Goal: Task Accomplishment & Management: Use online tool/utility

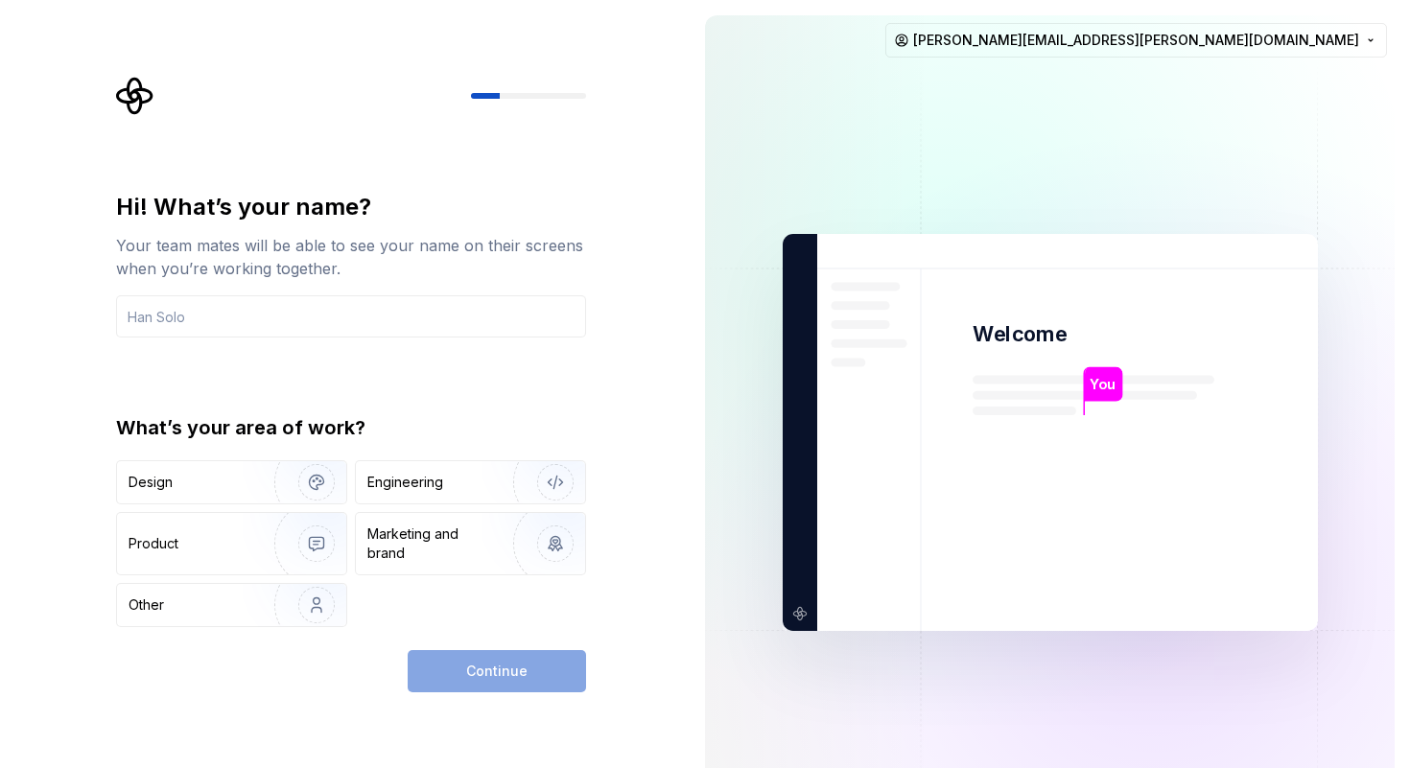
type input "s"
type input "m"
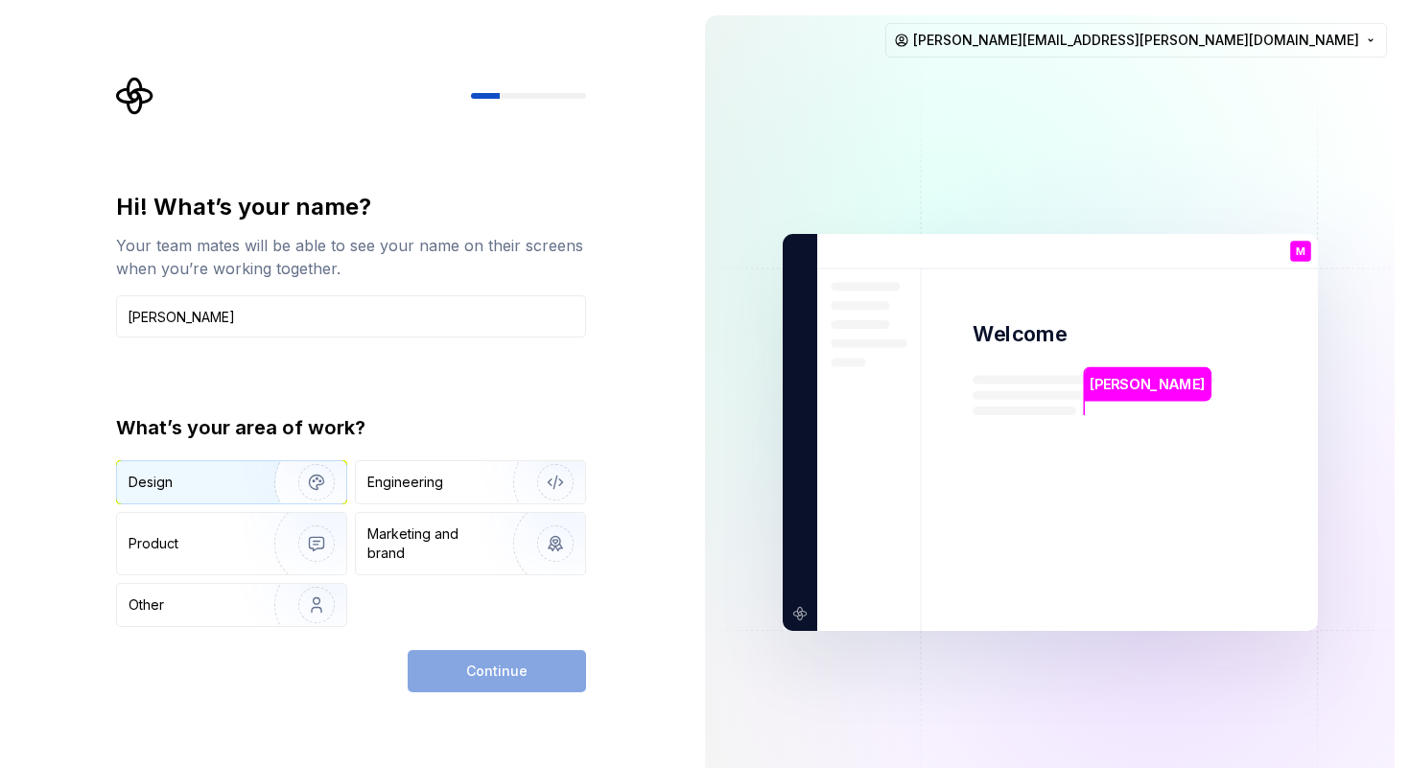
type input "[PERSON_NAME]"
click at [322, 484] on img "button" at bounding box center [304, 482] width 123 height 128
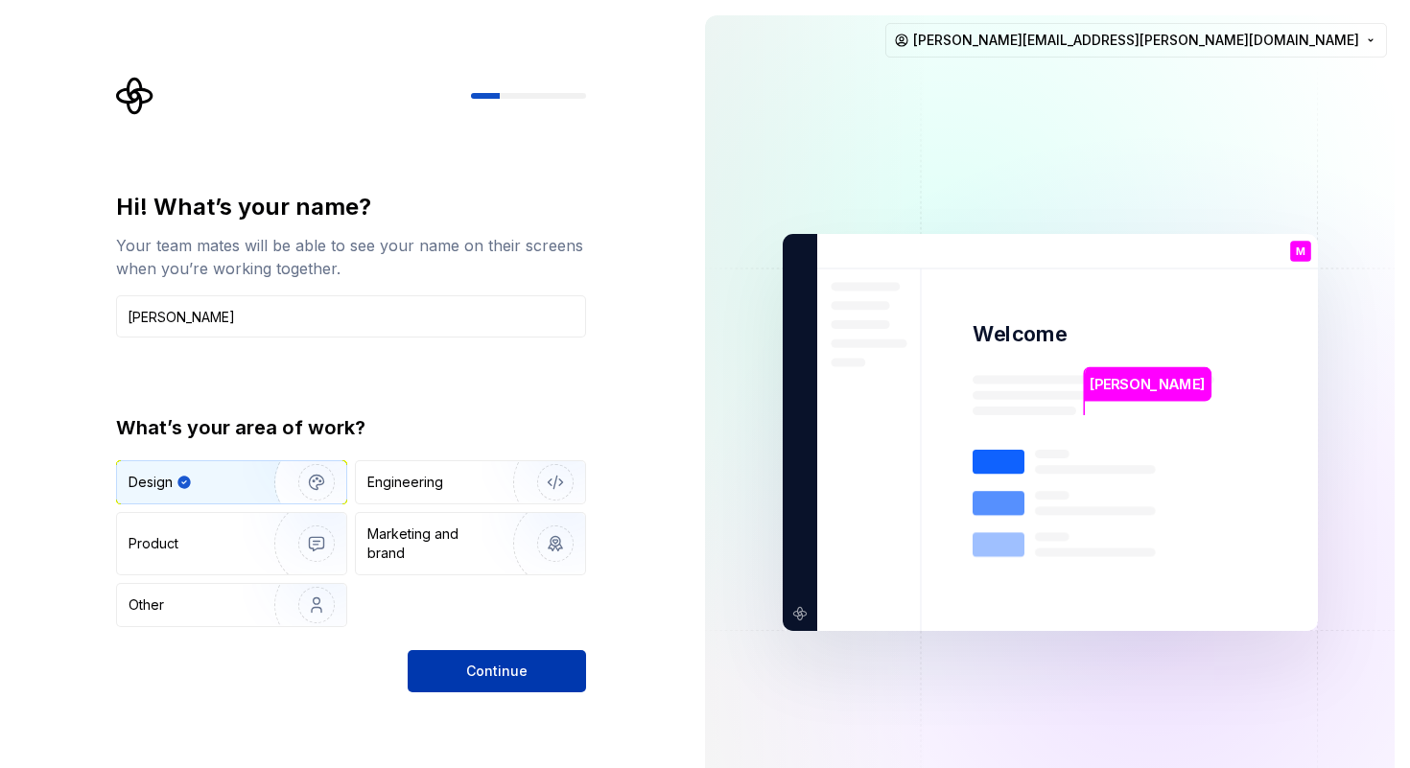
click at [457, 668] on button "Continue" at bounding box center [497, 671] width 178 height 42
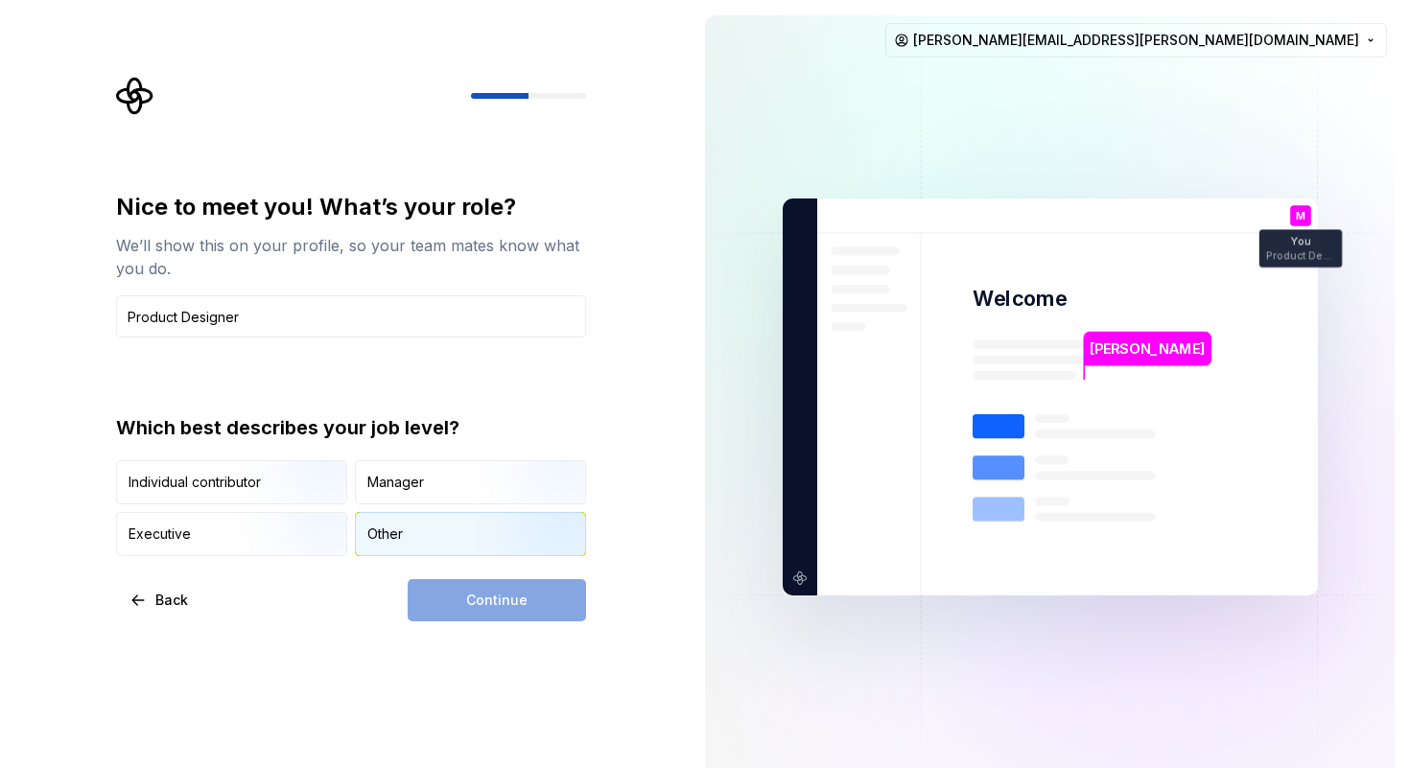
type input "Product Designer"
click at [390, 533] on div "Other" at bounding box center [384, 533] width 35 height 19
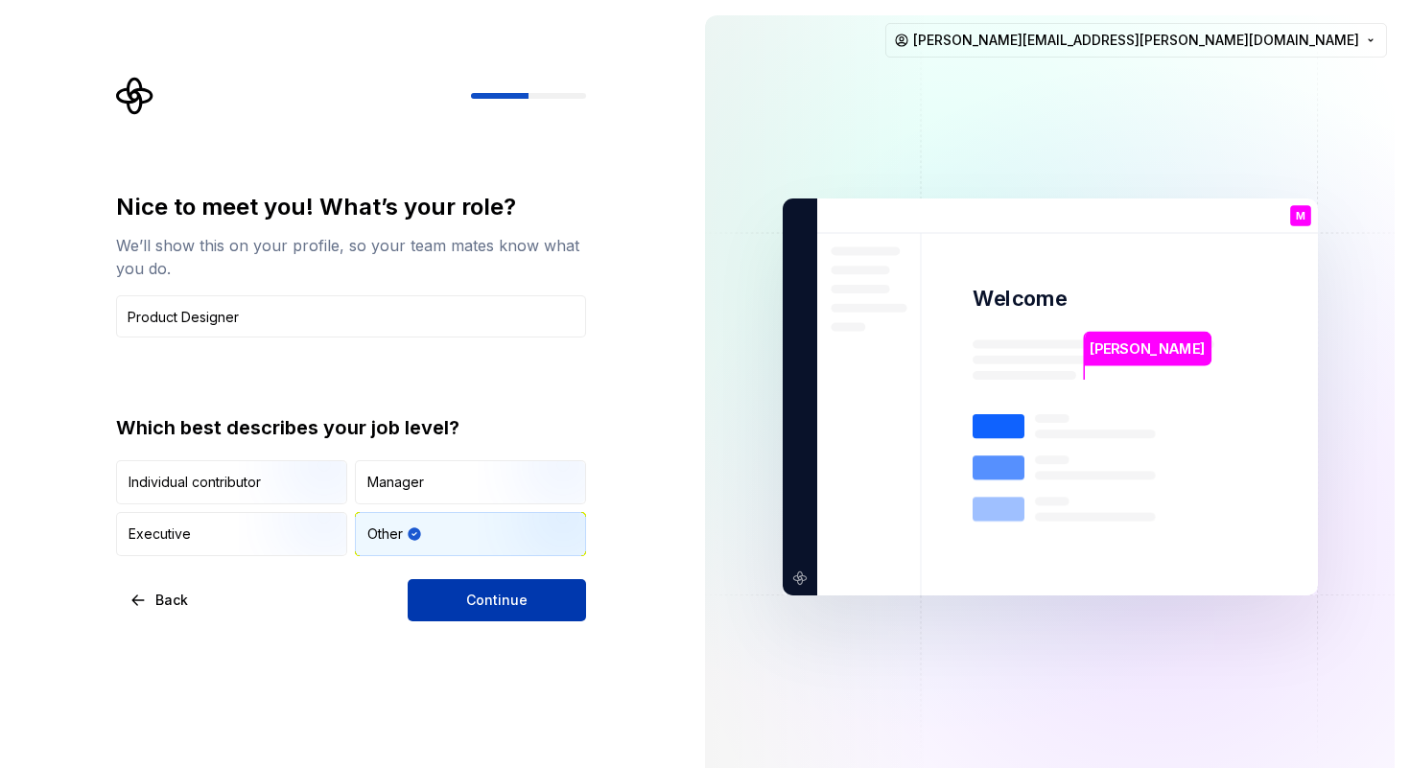
click at [443, 605] on button "Continue" at bounding box center [497, 600] width 178 height 42
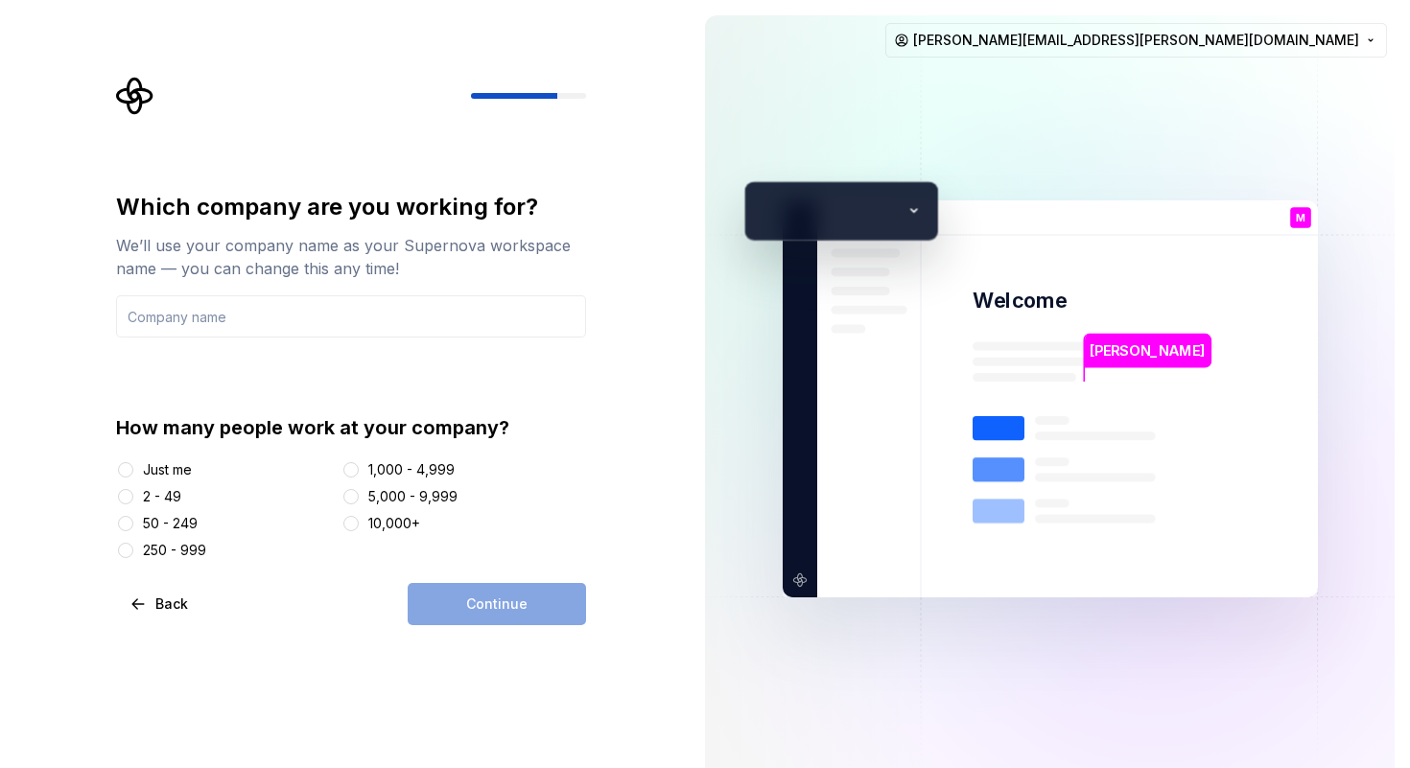
click at [167, 471] on div "Just me" at bounding box center [167, 469] width 49 height 19
click at [133, 471] on button "Just me" at bounding box center [125, 469] width 15 height 15
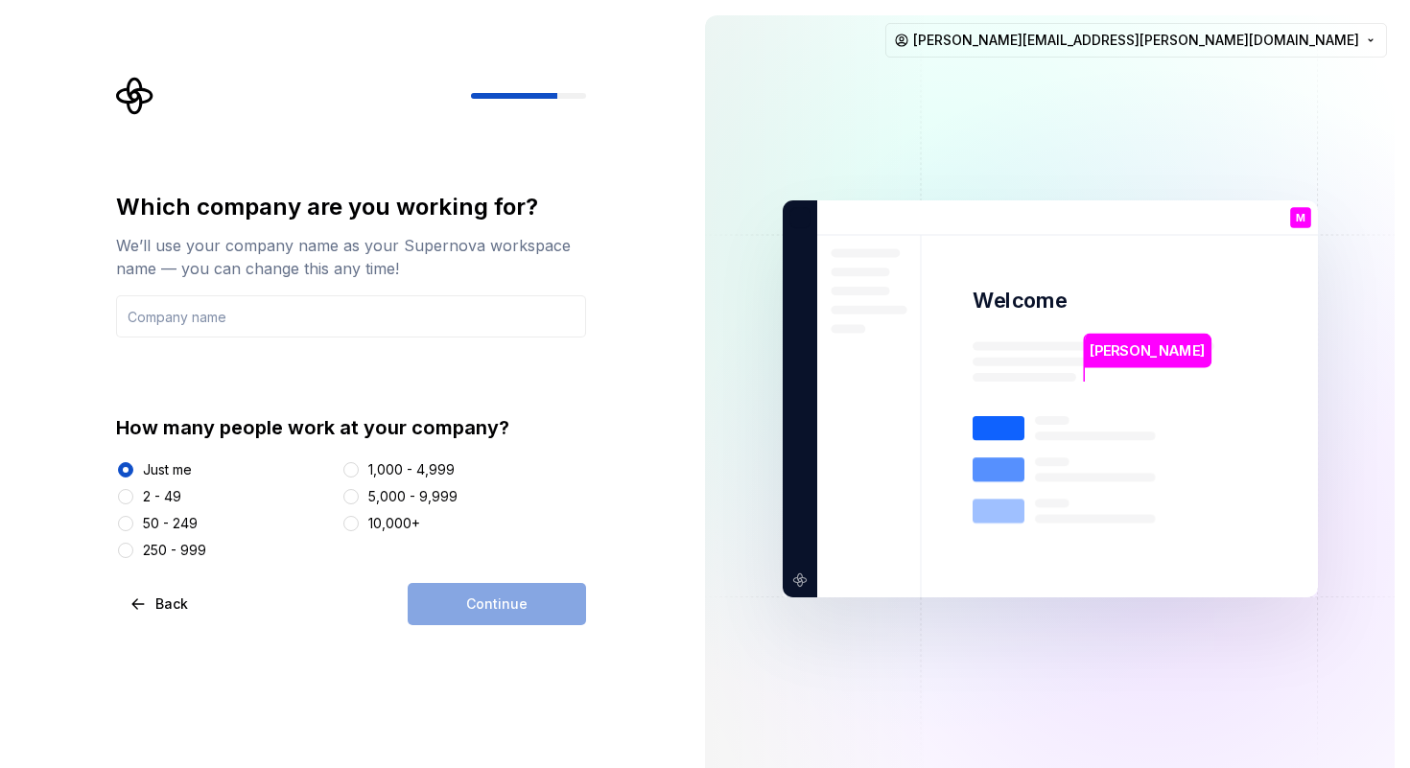
click at [162, 491] on div "2 - 49" at bounding box center [162, 496] width 38 height 19
click at [133, 491] on button "2 - 49" at bounding box center [125, 496] width 15 height 15
click at [279, 317] on input "text" at bounding box center [351, 316] width 470 height 42
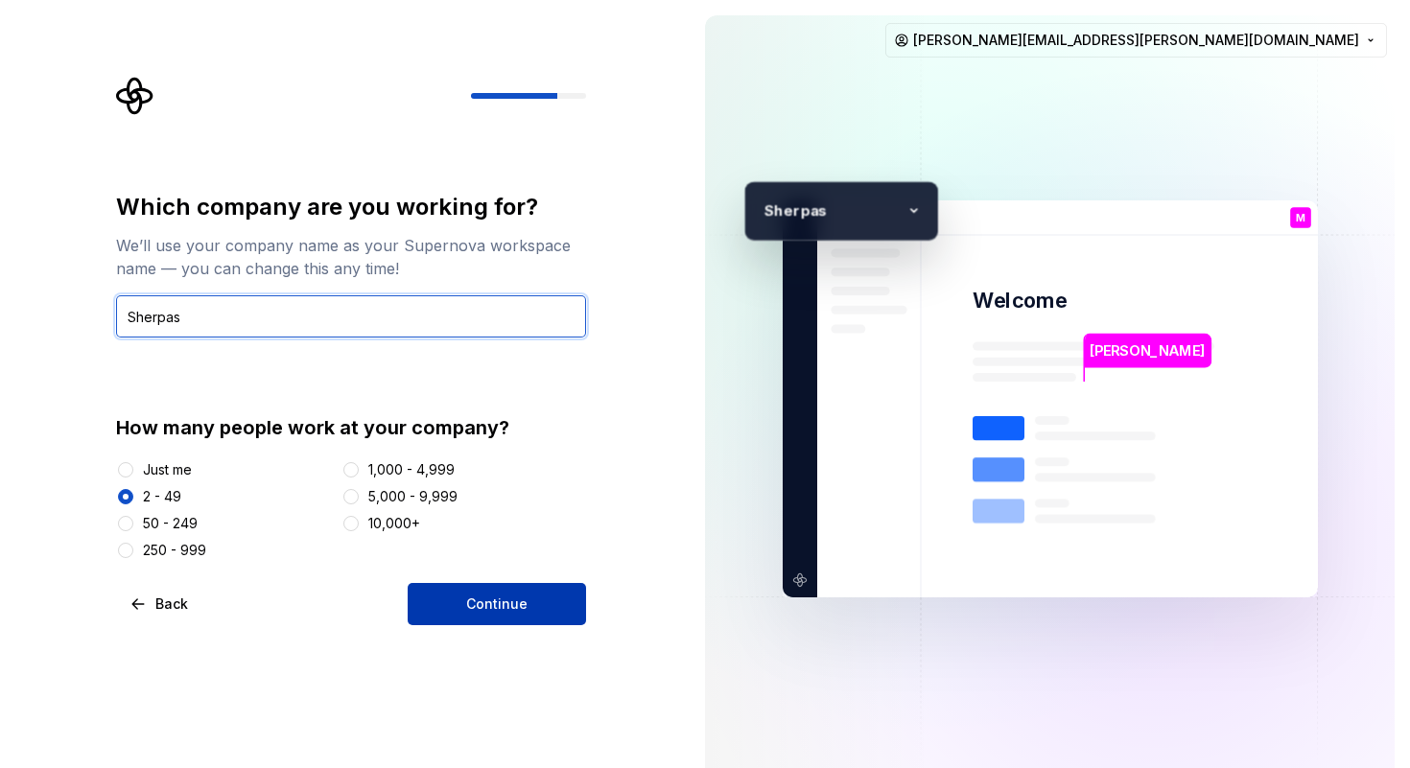
type input "Sherpas"
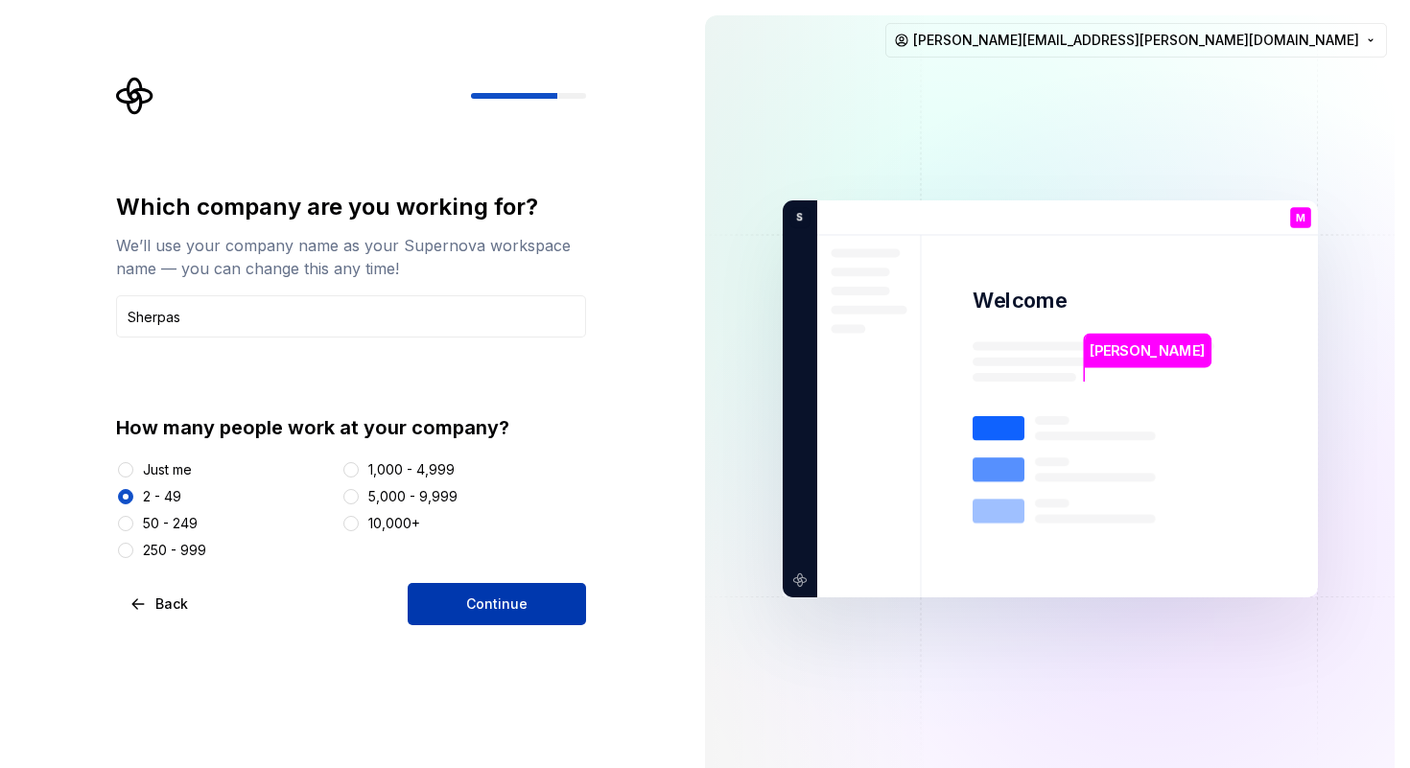
click at [482, 604] on span "Continue" at bounding box center [496, 603] width 61 height 19
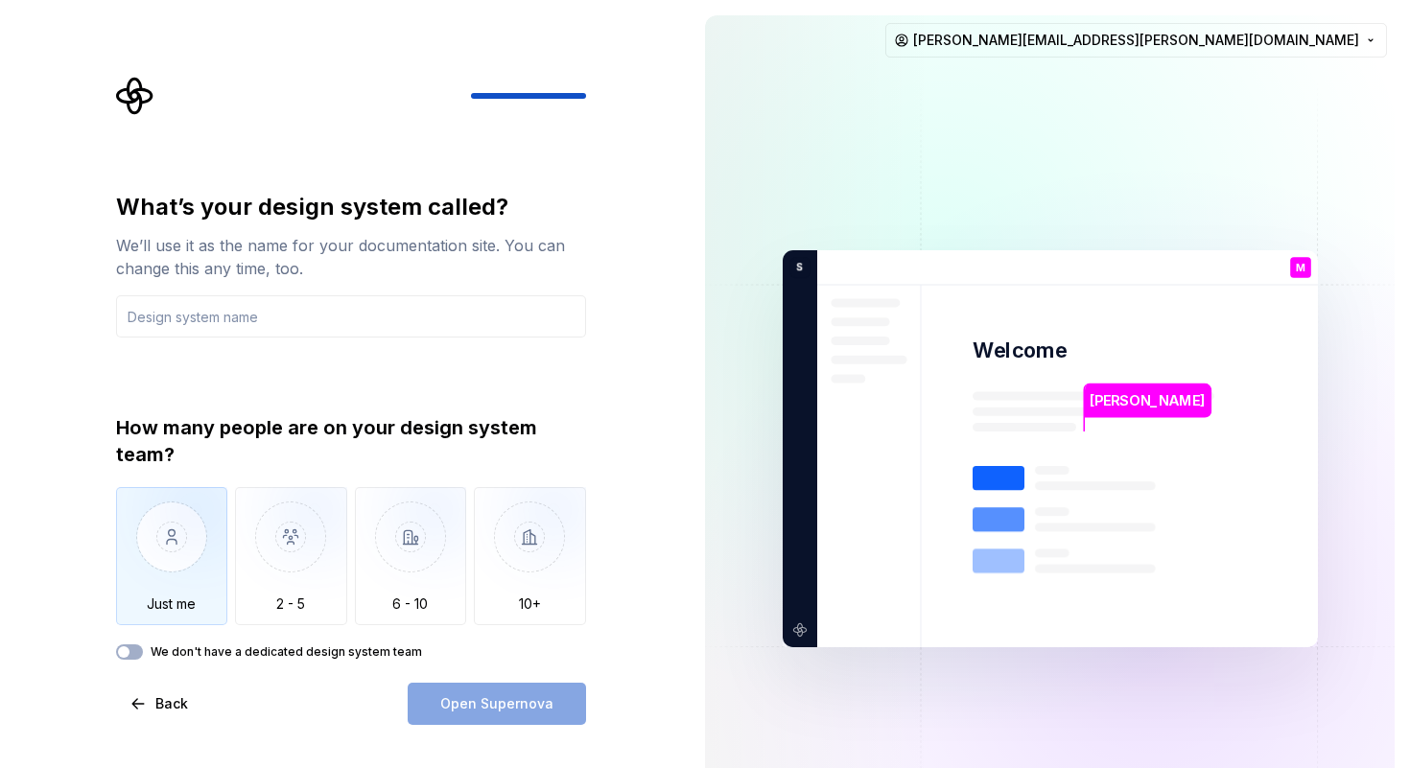
click at [197, 566] on img "button" at bounding box center [172, 551] width 112 height 128
click at [327, 307] on input "text" at bounding box center [351, 316] width 470 height 42
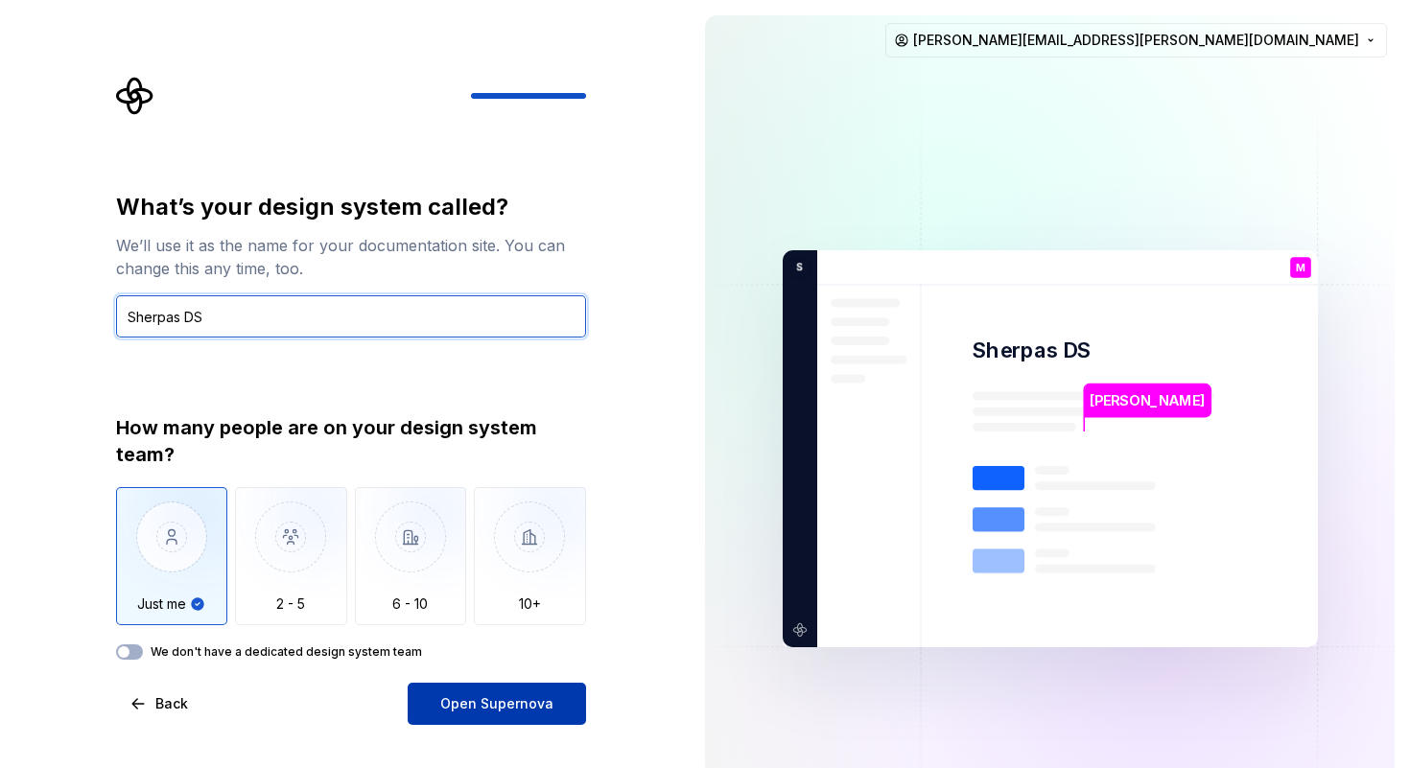
type input "Sherpas DS"
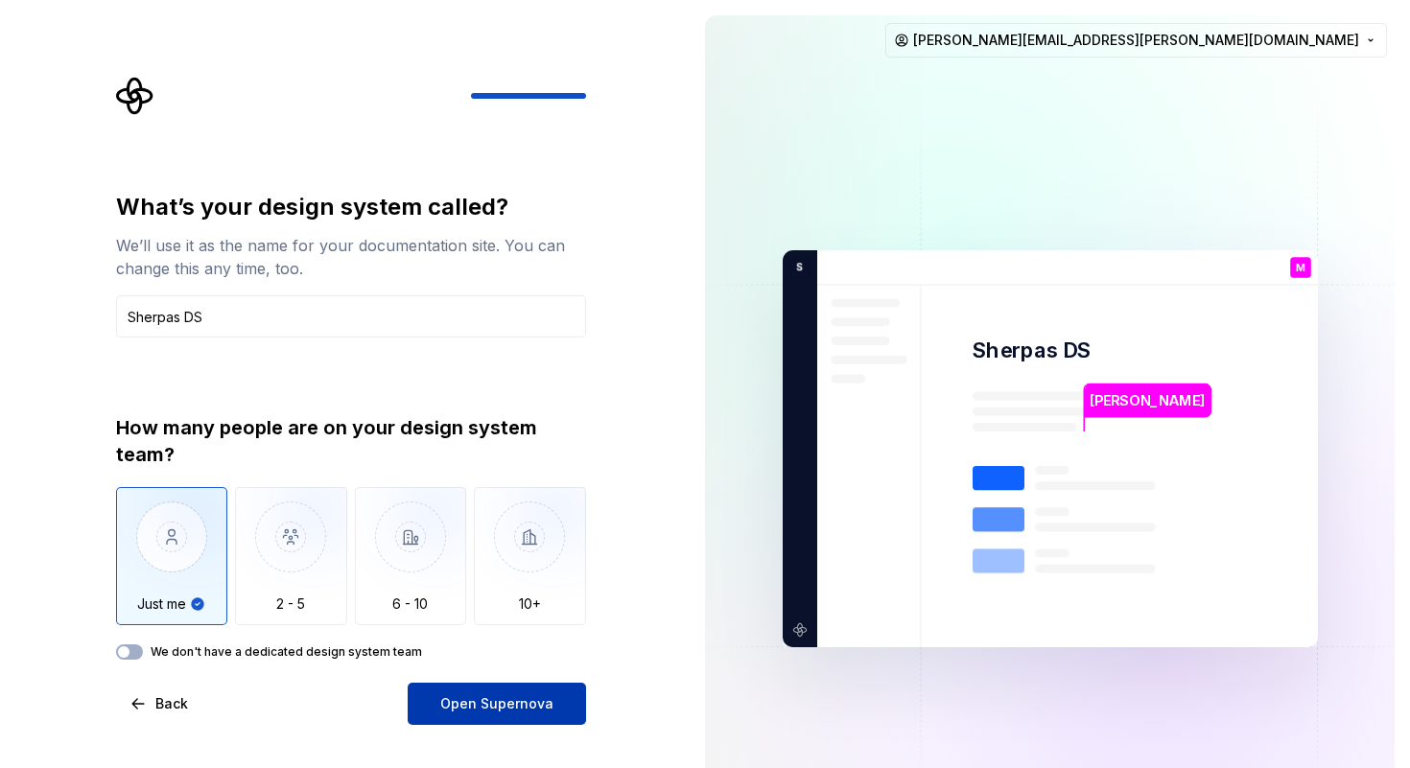
click at [457, 706] on span "Open Supernova" at bounding box center [496, 703] width 113 height 19
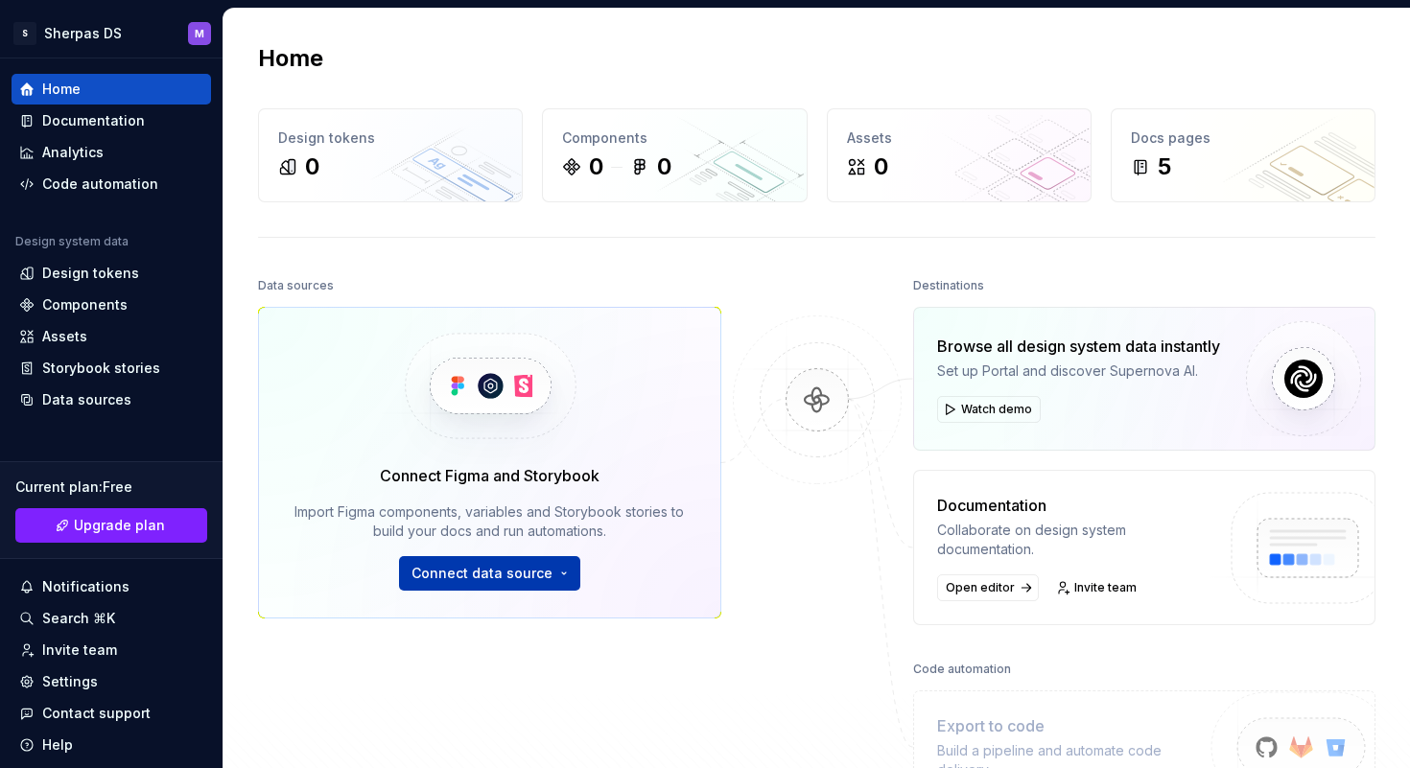
click at [509, 586] on button "Connect data source" at bounding box center [489, 573] width 181 height 35
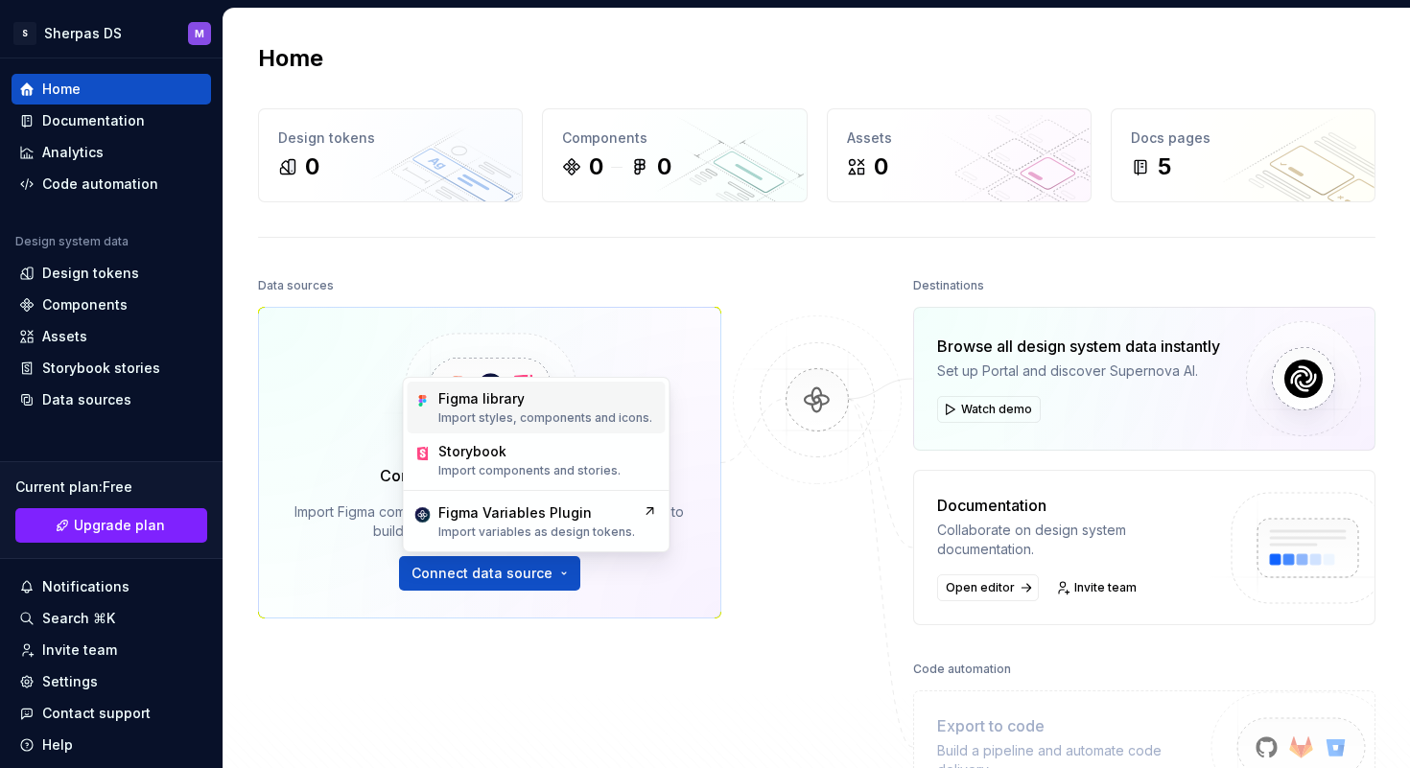
click at [559, 421] on p "Import styles, components and icons." at bounding box center [545, 417] width 214 height 15
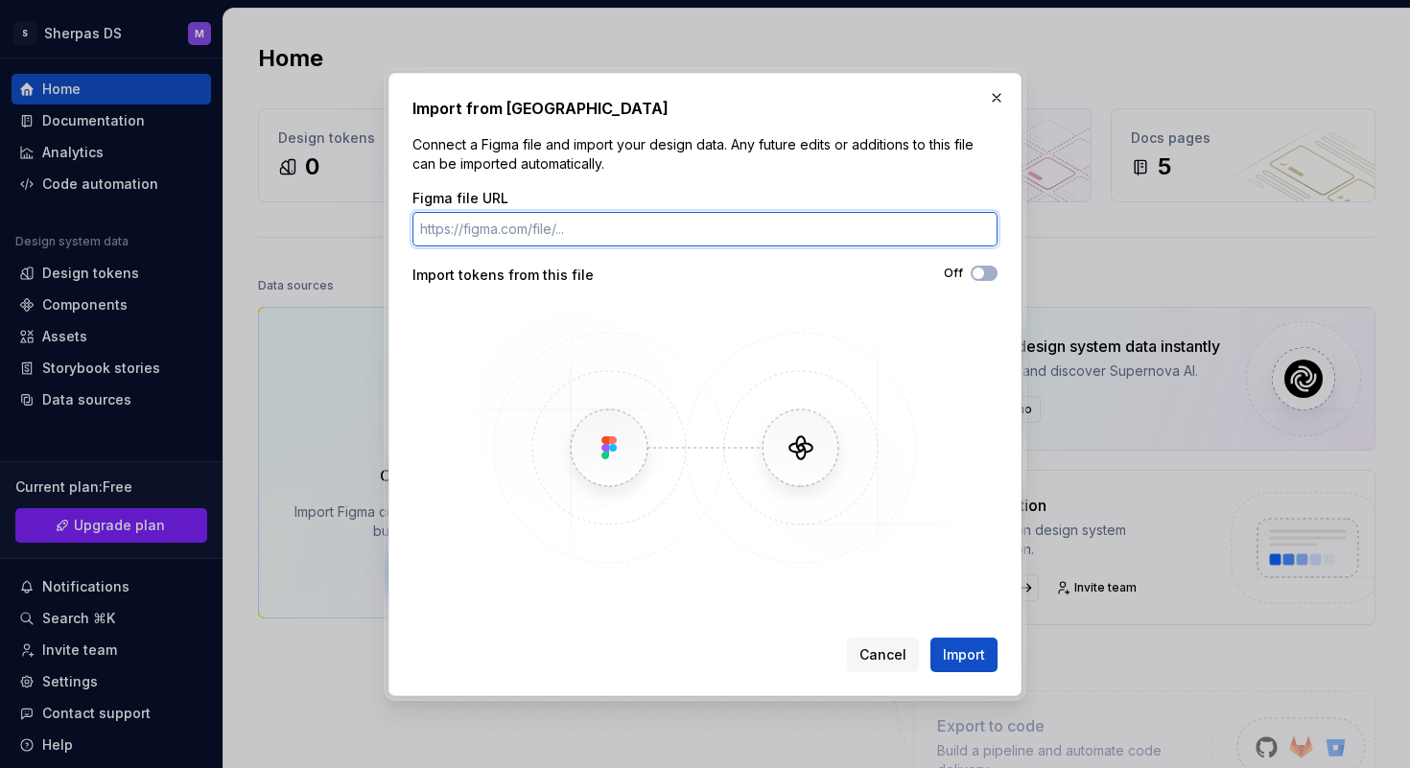
click at [623, 239] on input "Figma file URL" at bounding box center [704, 229] width 585 height 35
paste input "[URL][DOMAIN_NAME]"
type input "[URL][DOMAIN_NAME]"
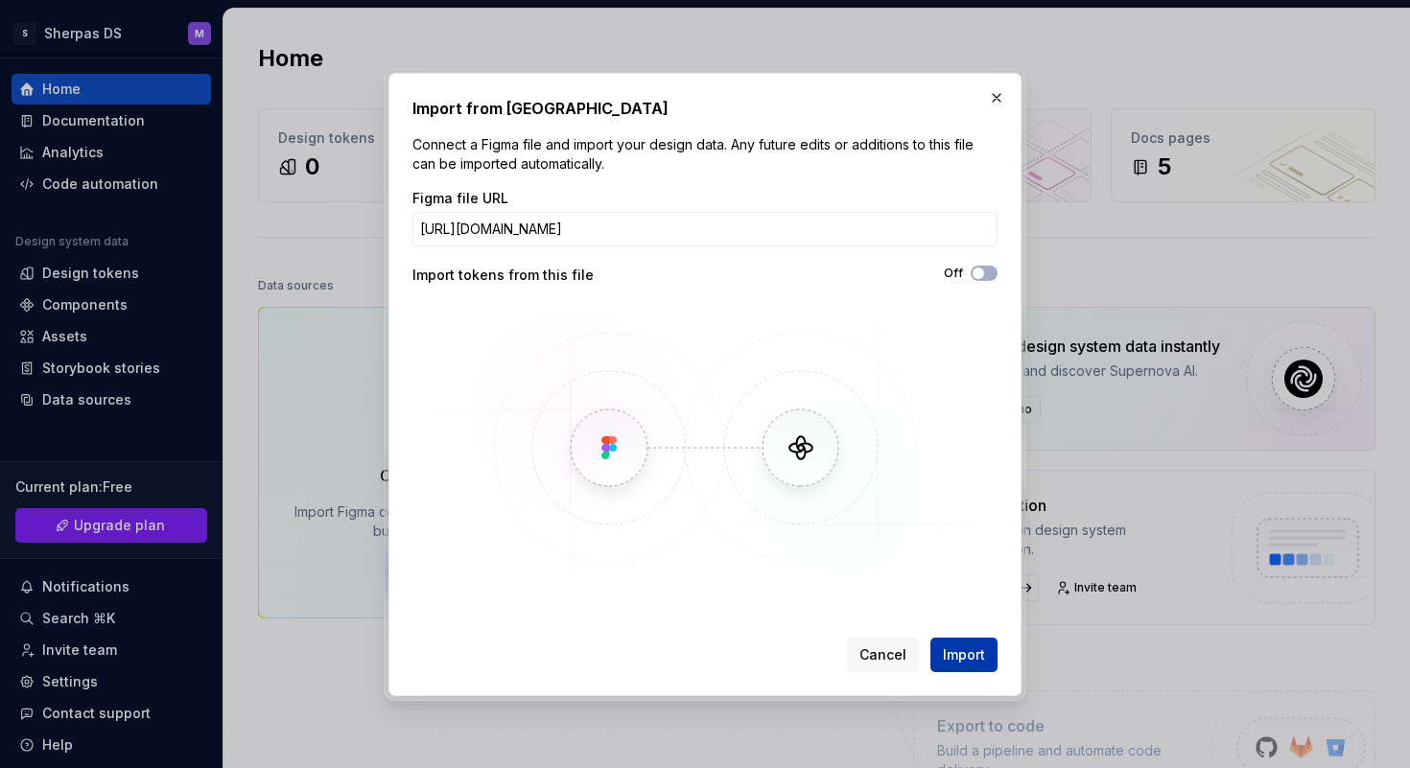
click at [957, 645] on span "Import" at bounding box center [964, 654] width 42 height 19
click at [987, 272] on button "Off" at bounding box center [983, 273] width 27 height 15
click at [951, 643] on button "Import" at bounding box center [963, 655] width 67 height 35
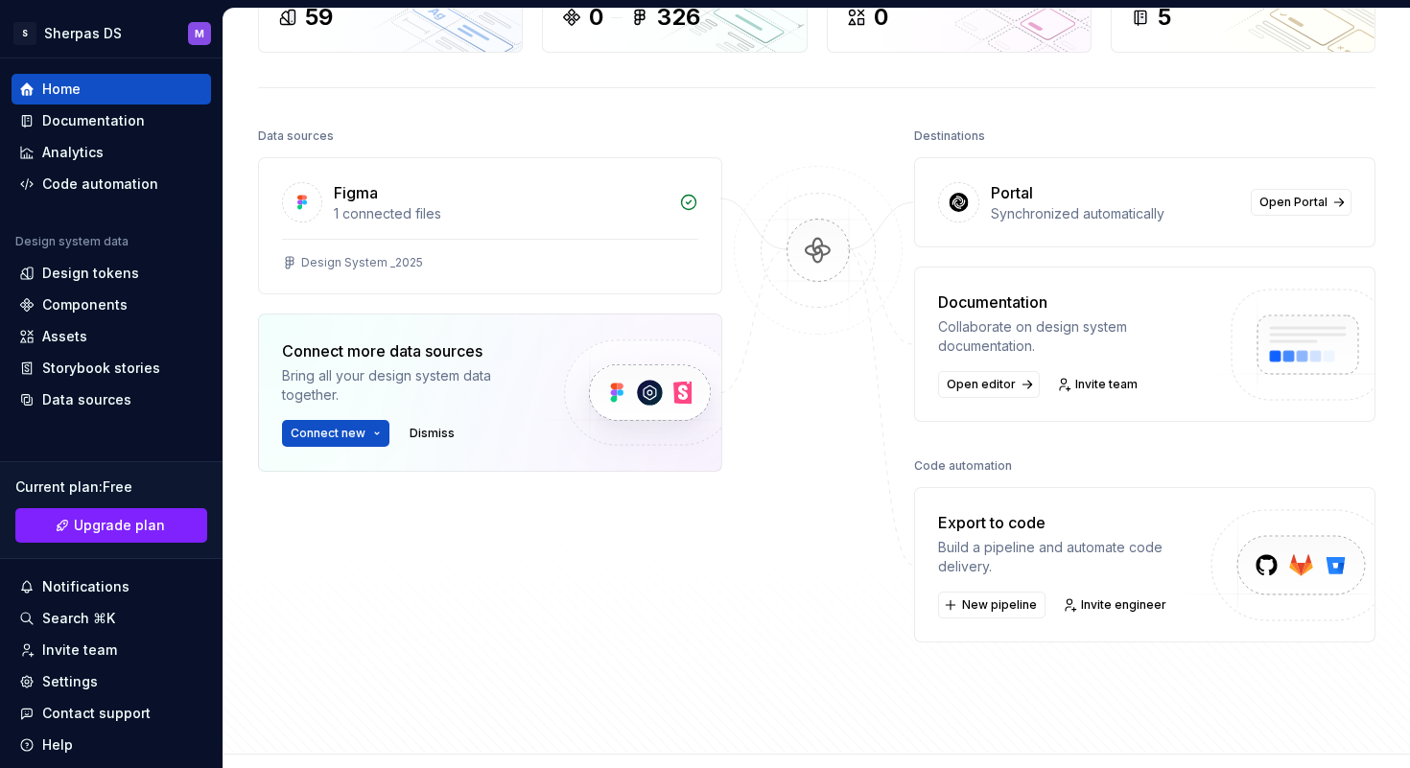
scroll to position [165, 0]
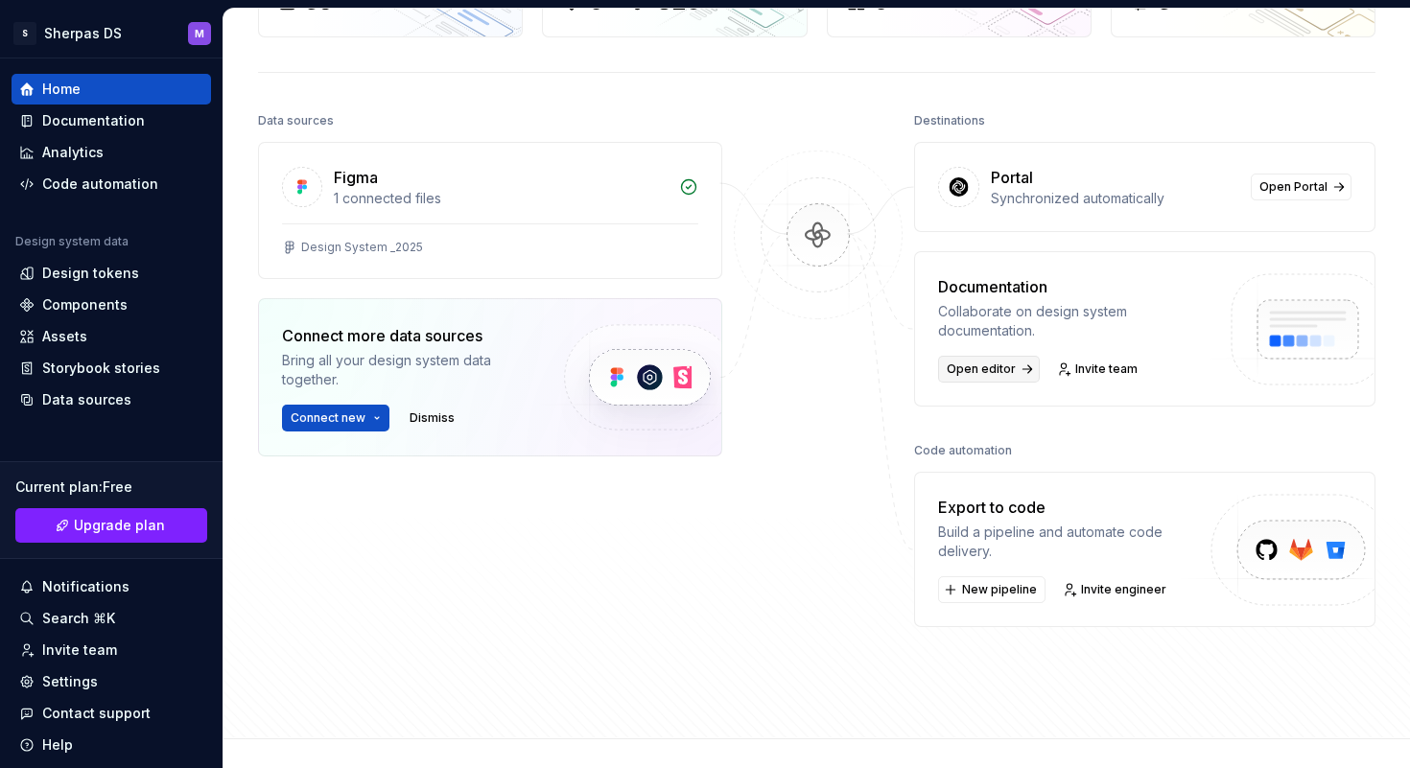
click at [1002, 367] on span "Open editor" at bounding box center [980, 368] width 69 height 15
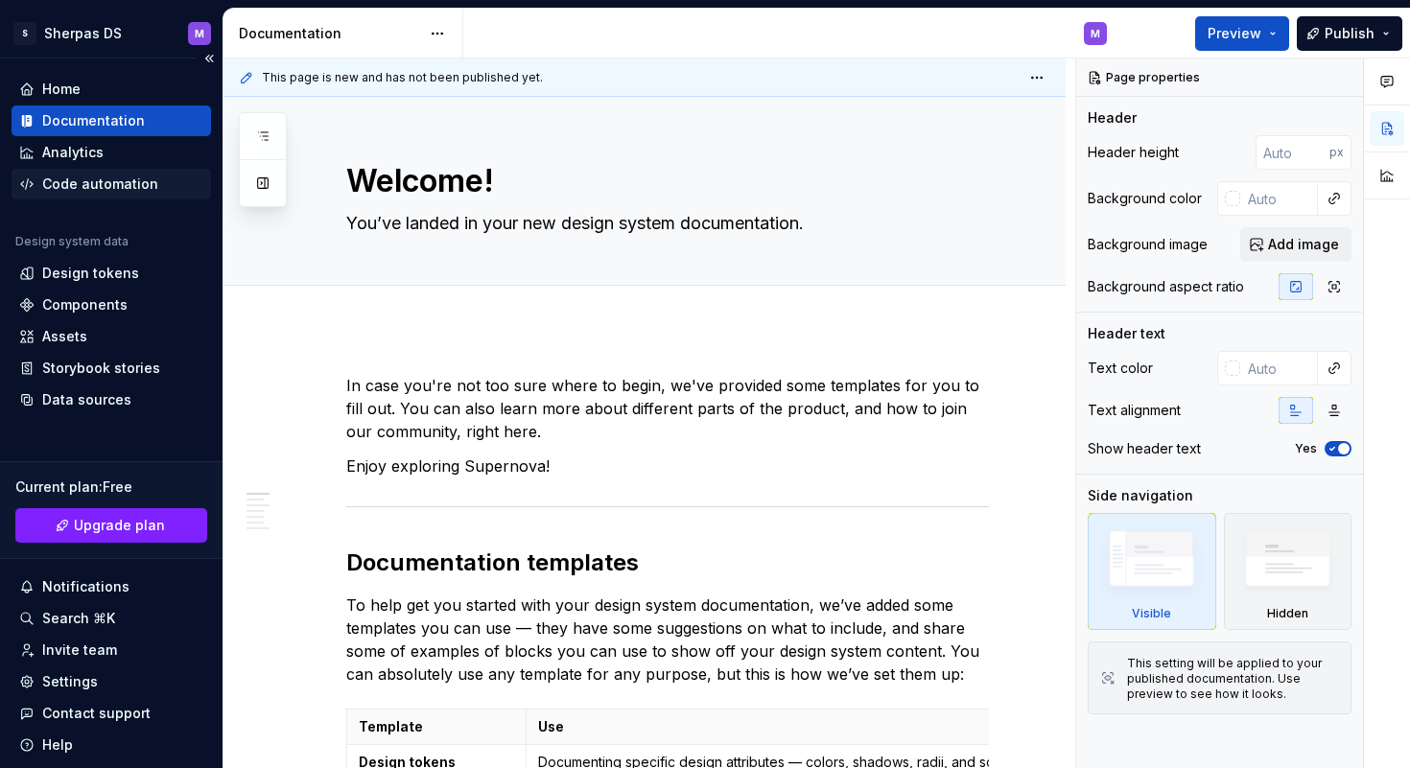
type textarea "*"
click at [100, 275] on div "Design tokens" at bounding box center [90, 273] width 97 height 19
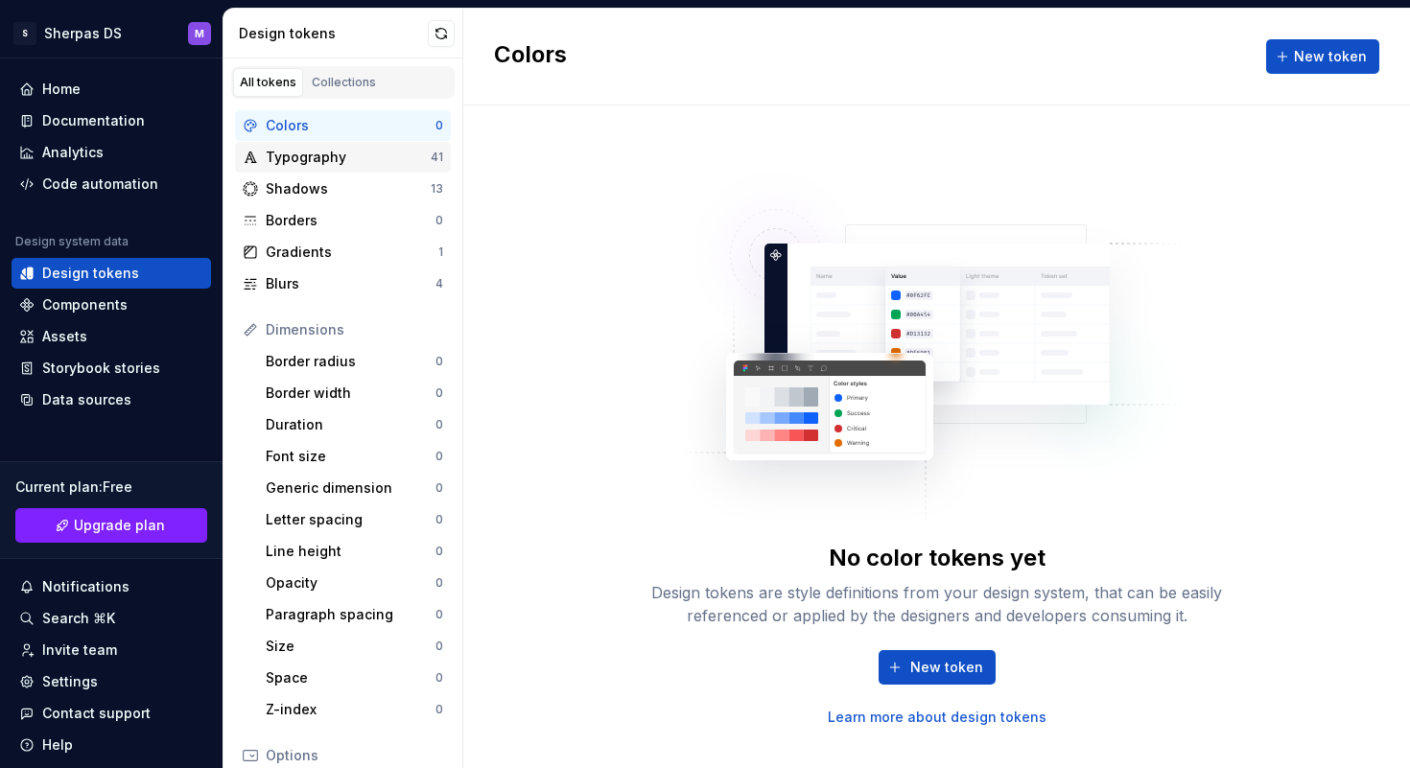
click at [341, 159] on div "Typography" at bounding box center [348, 157] width 165 height 19
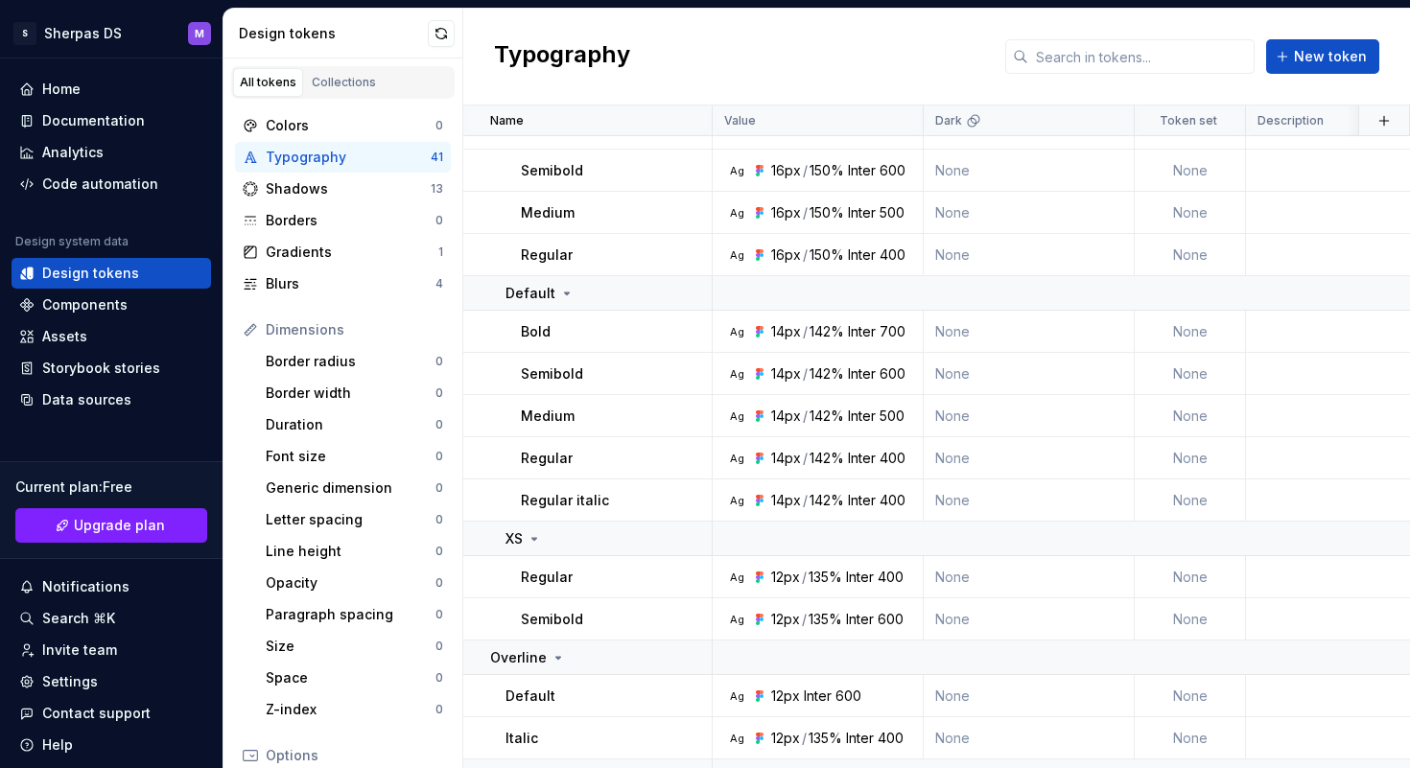
scroll to position [693, 0]
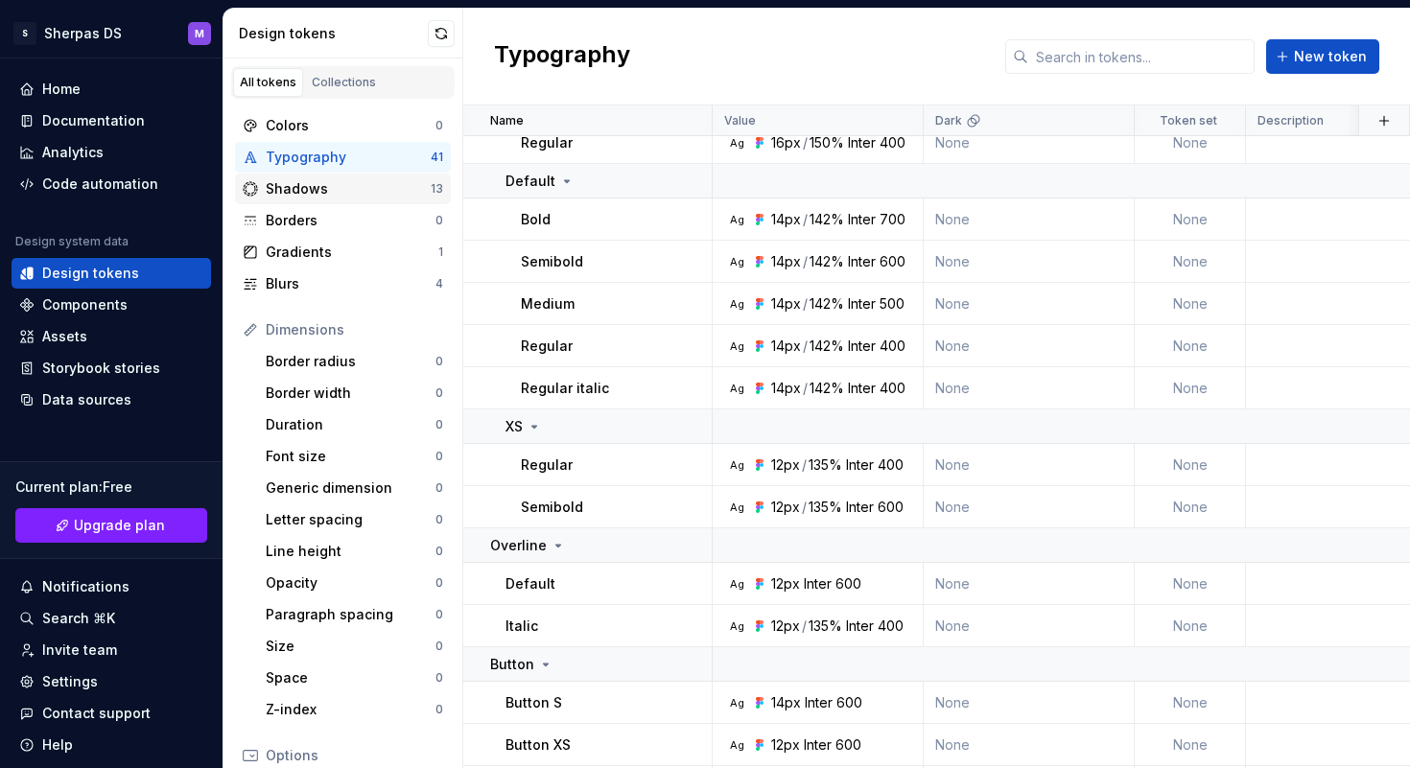
click at [355, 201] on div "Shadows 13" at bounding box center [343, 189] width 216 height 31
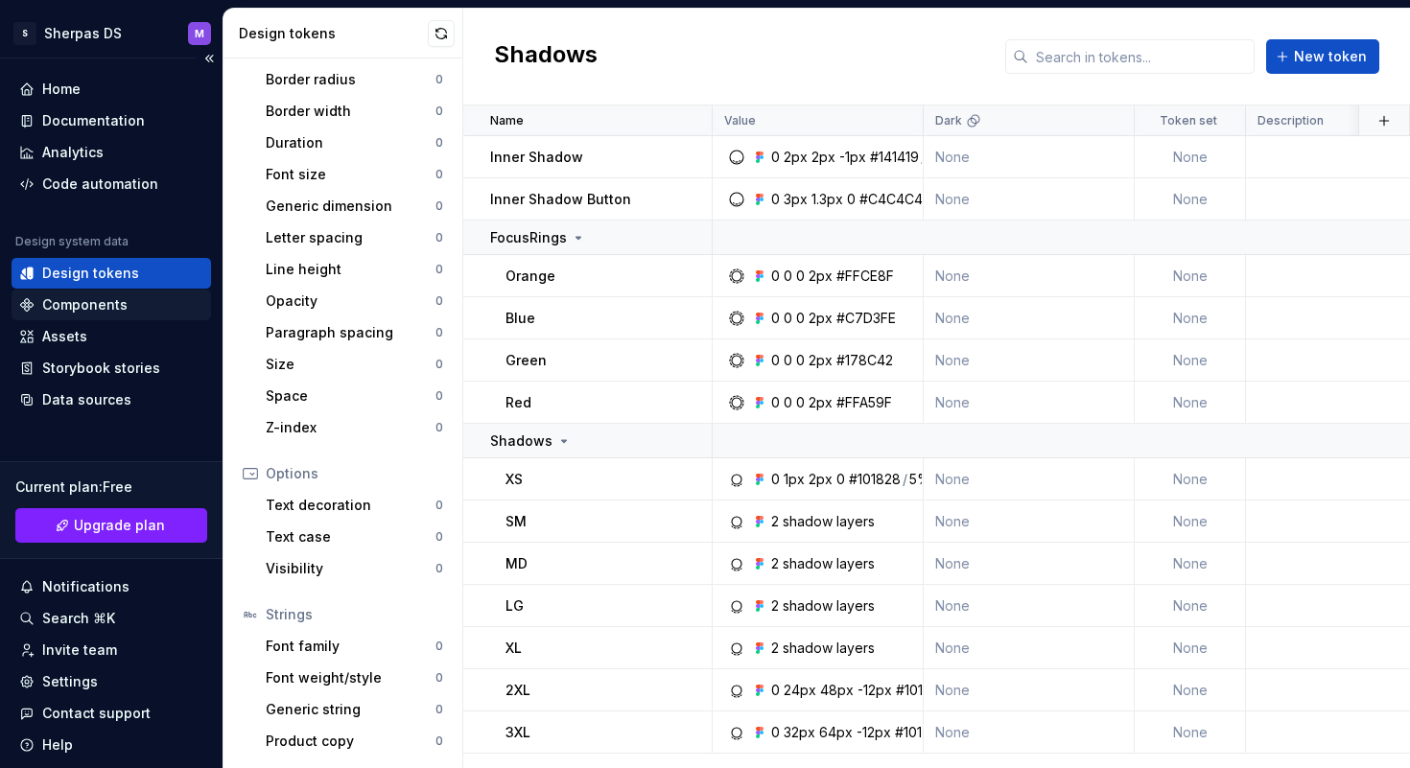
click at [116, 313] on div "Components" at bounding box center [84, 304] width 85 height 19
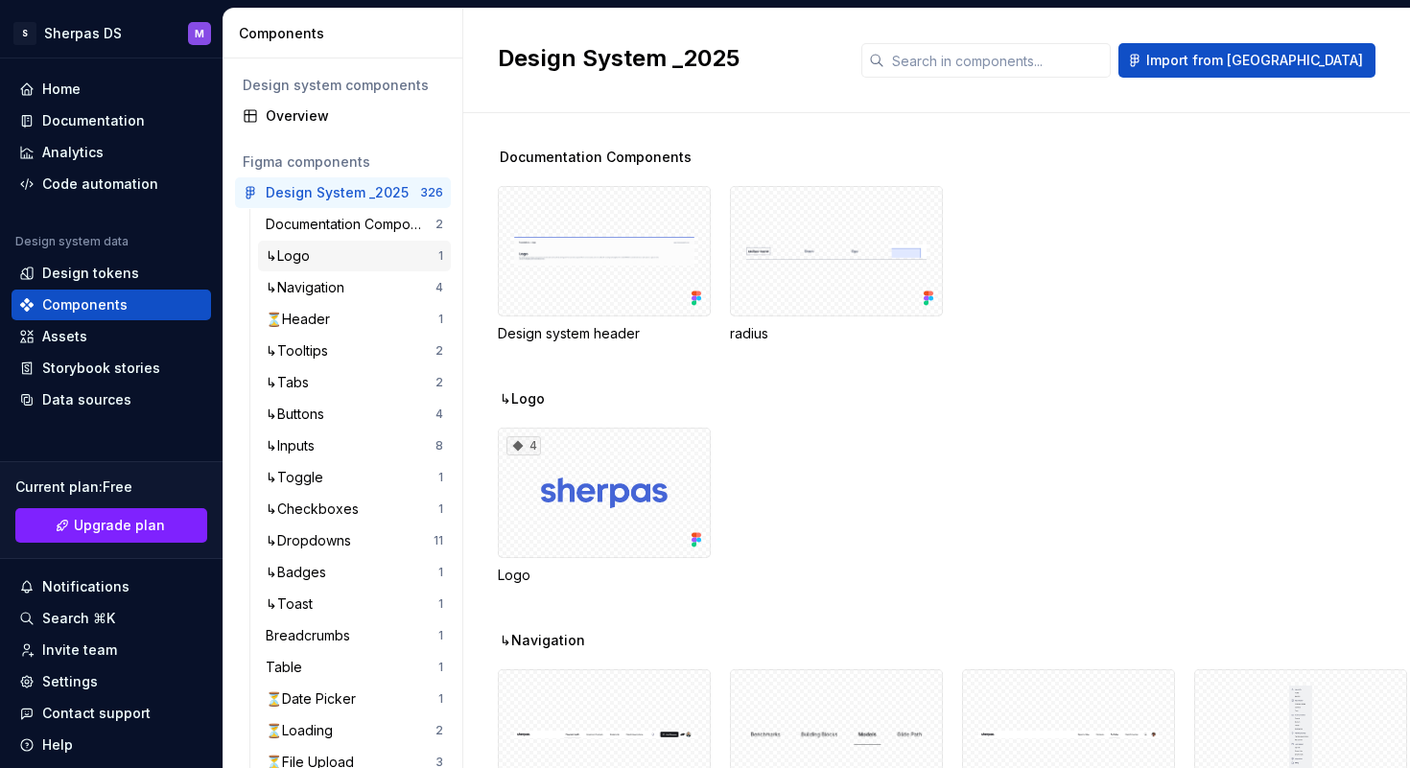
click at [356, 256] on div "↳Logo" at bounding box center [352, 255] width 173 height 19
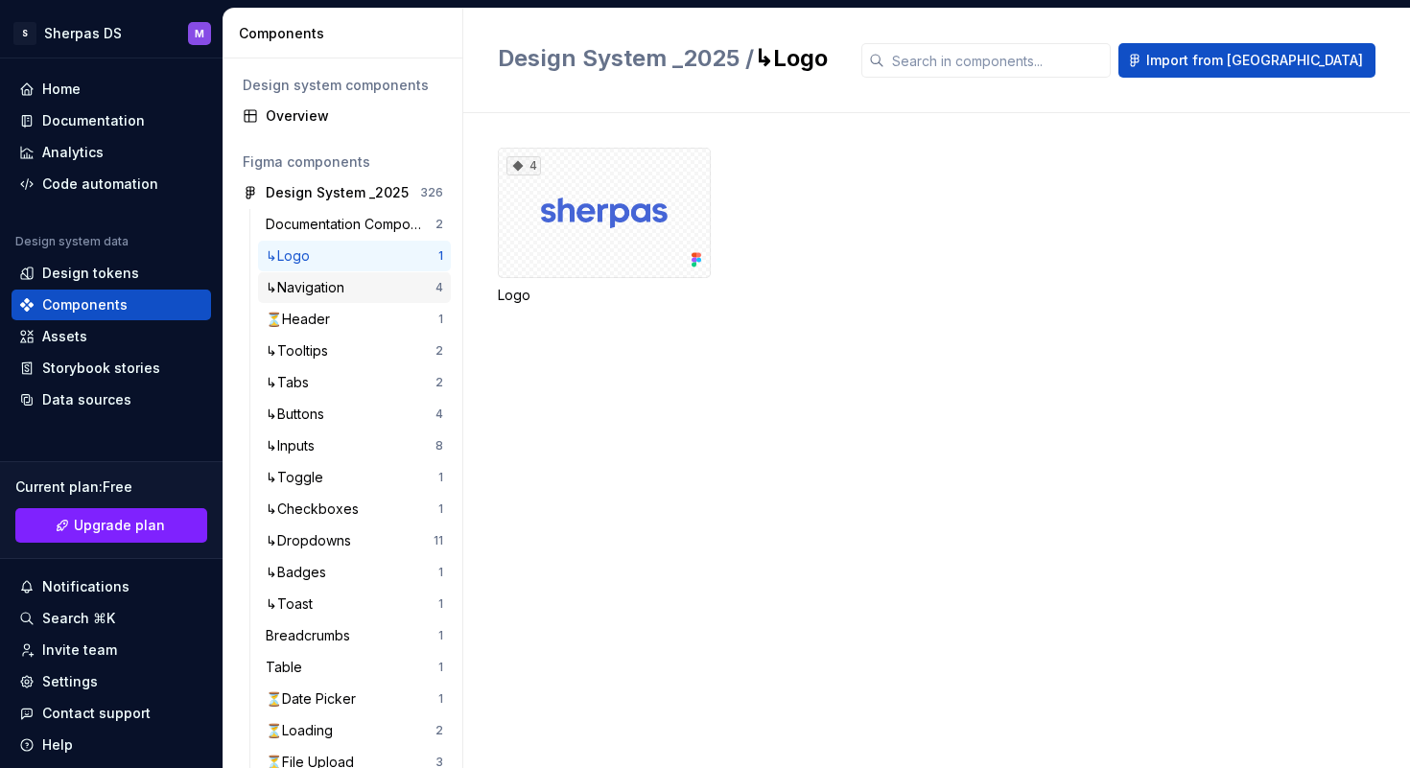
click at [343, 286] on div "↳Navigation" at bounding box center [309, 287] width 86 height 19
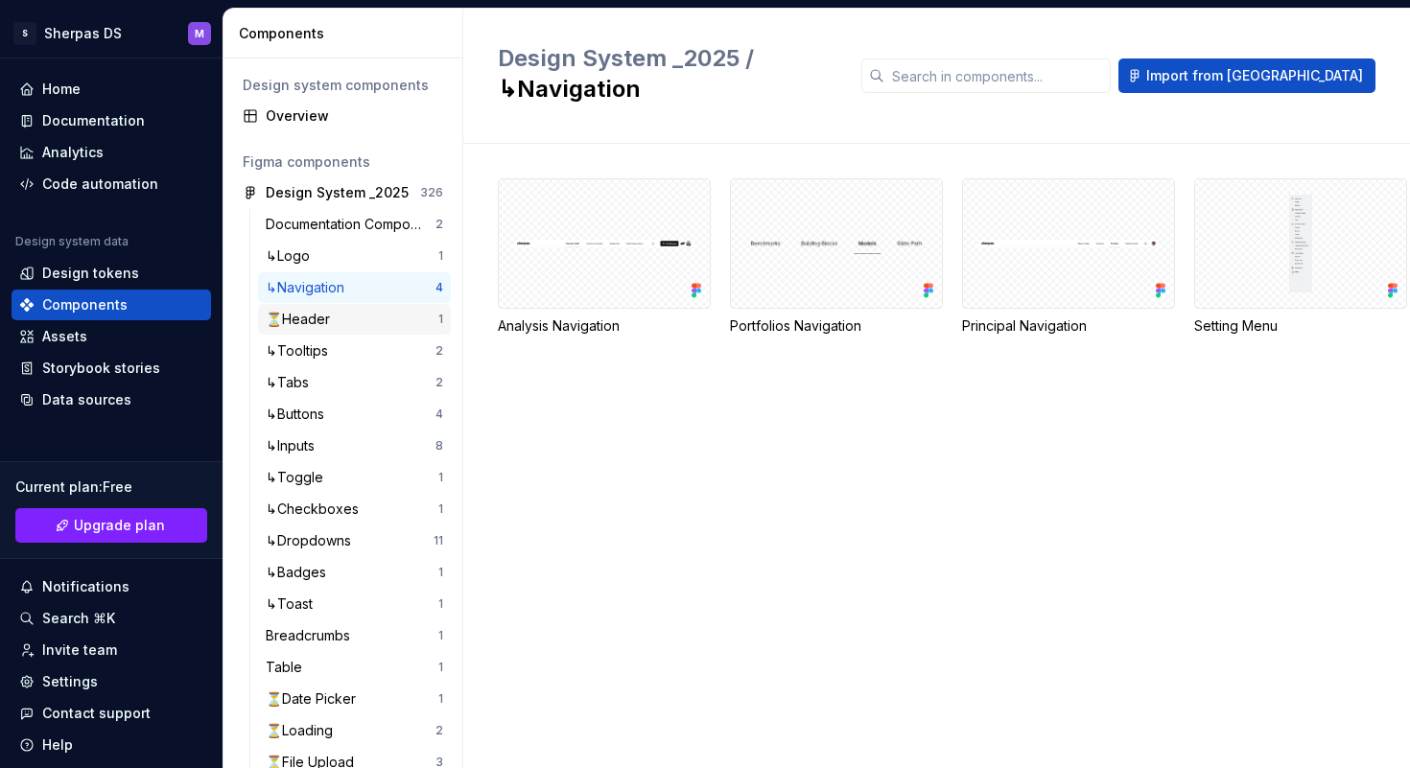
click at [338, 318] on div "⏳Header" at bounding box center [352, 319] width 173 height 19
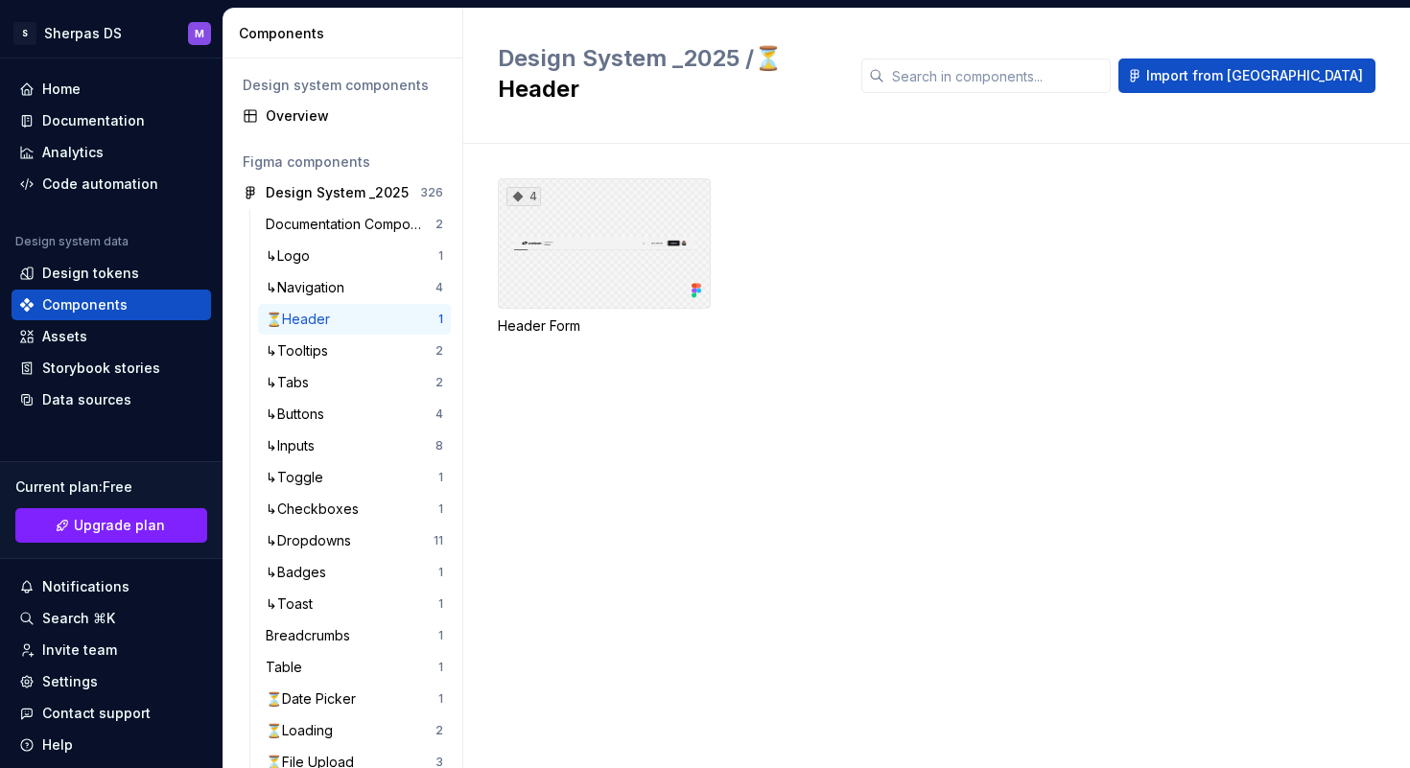
click at [604, 225] on div "4" at bounding box center [604, 243] width 213 height 130
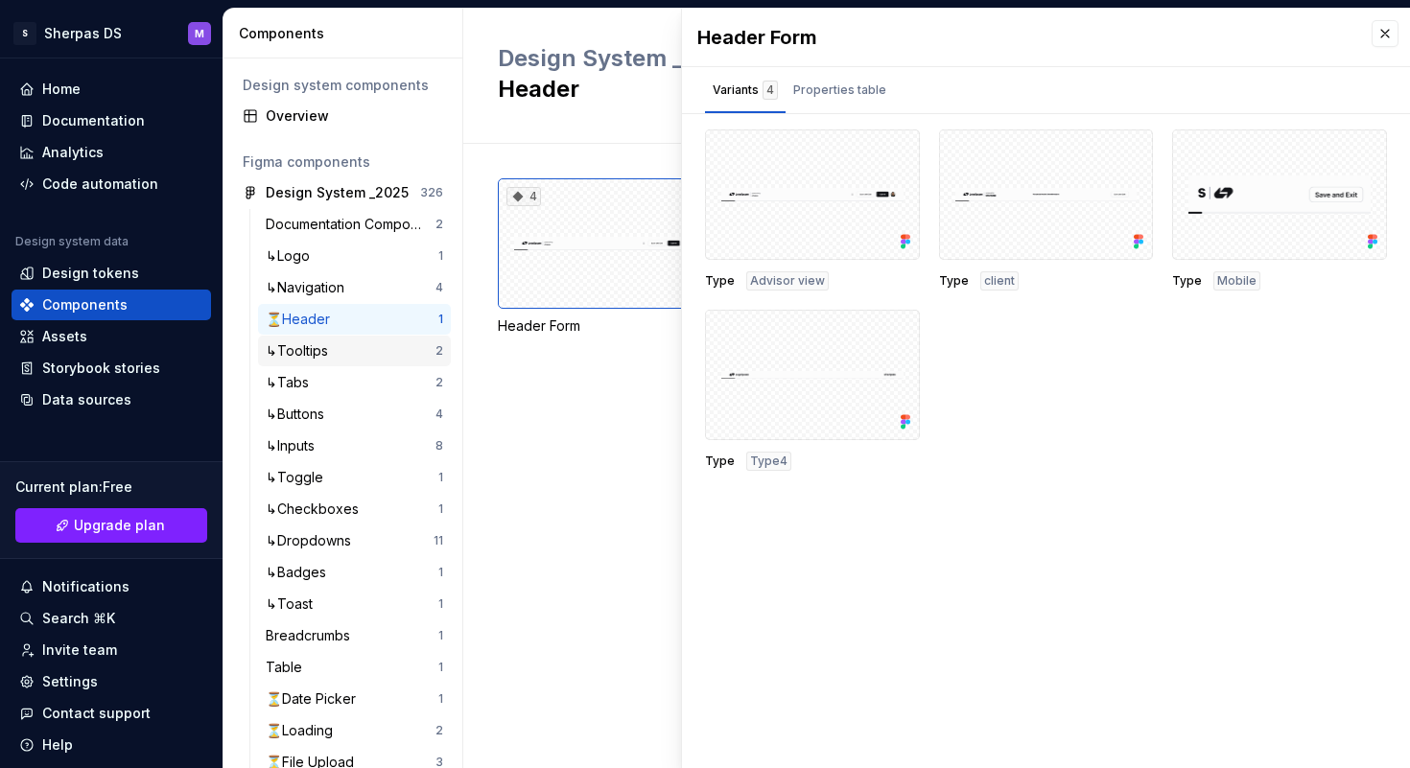
click at [385, 356] on div "↳Tooltips" at bounding box center [351, 350] width 170 height 19
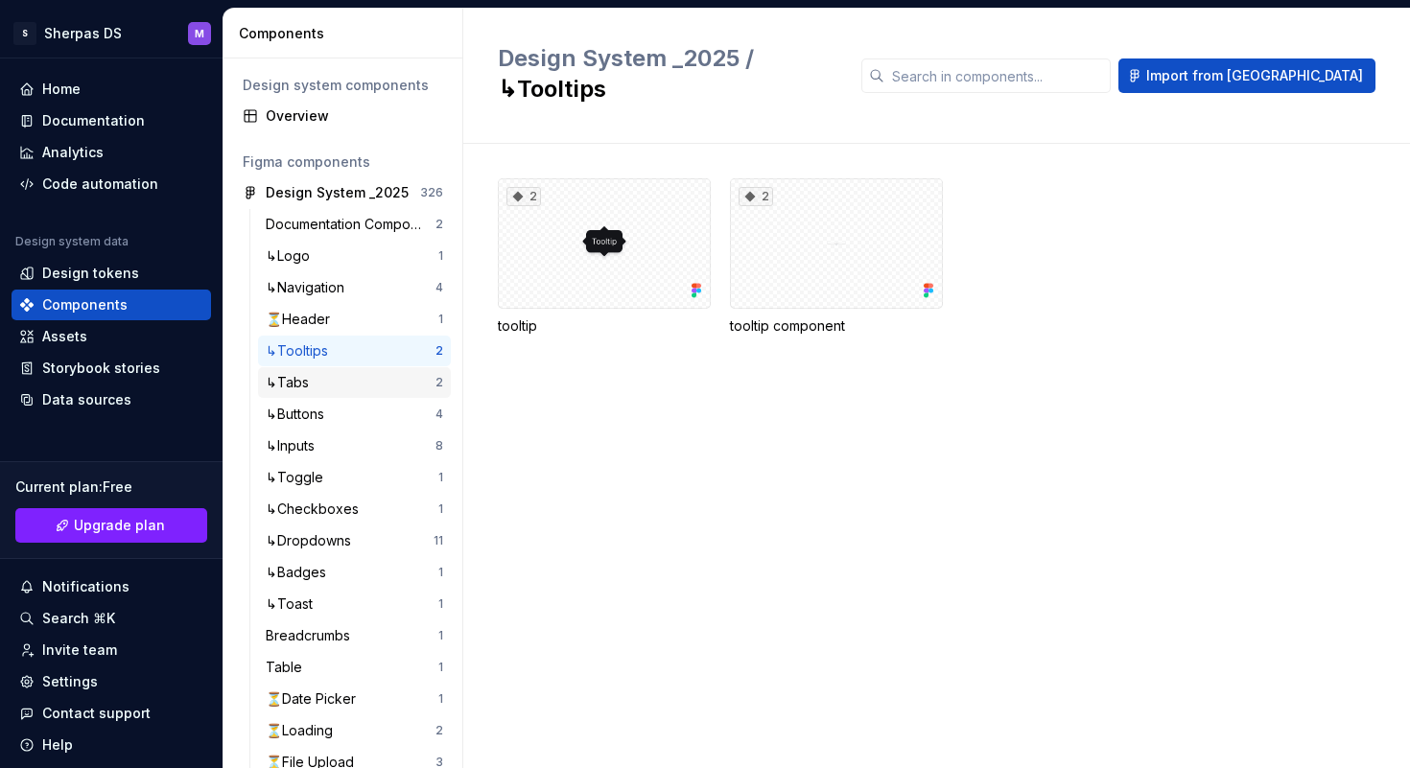
click at [384, 388] on div "↳Tabs" at bounding box center [351, 382] width 170 height 19
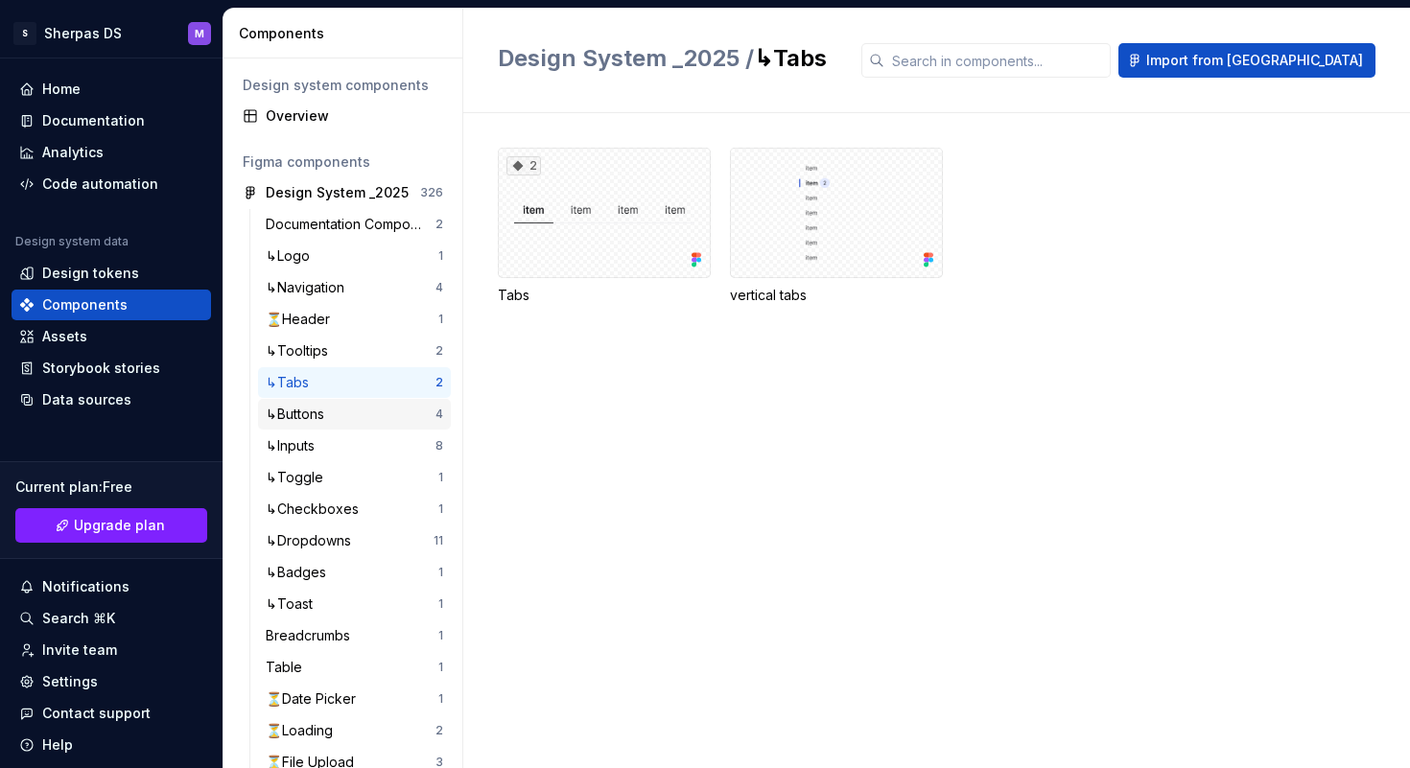
click at [377, 425] on div "↳Buttons 4" at bounding box center [354, 414] width 193 height 31
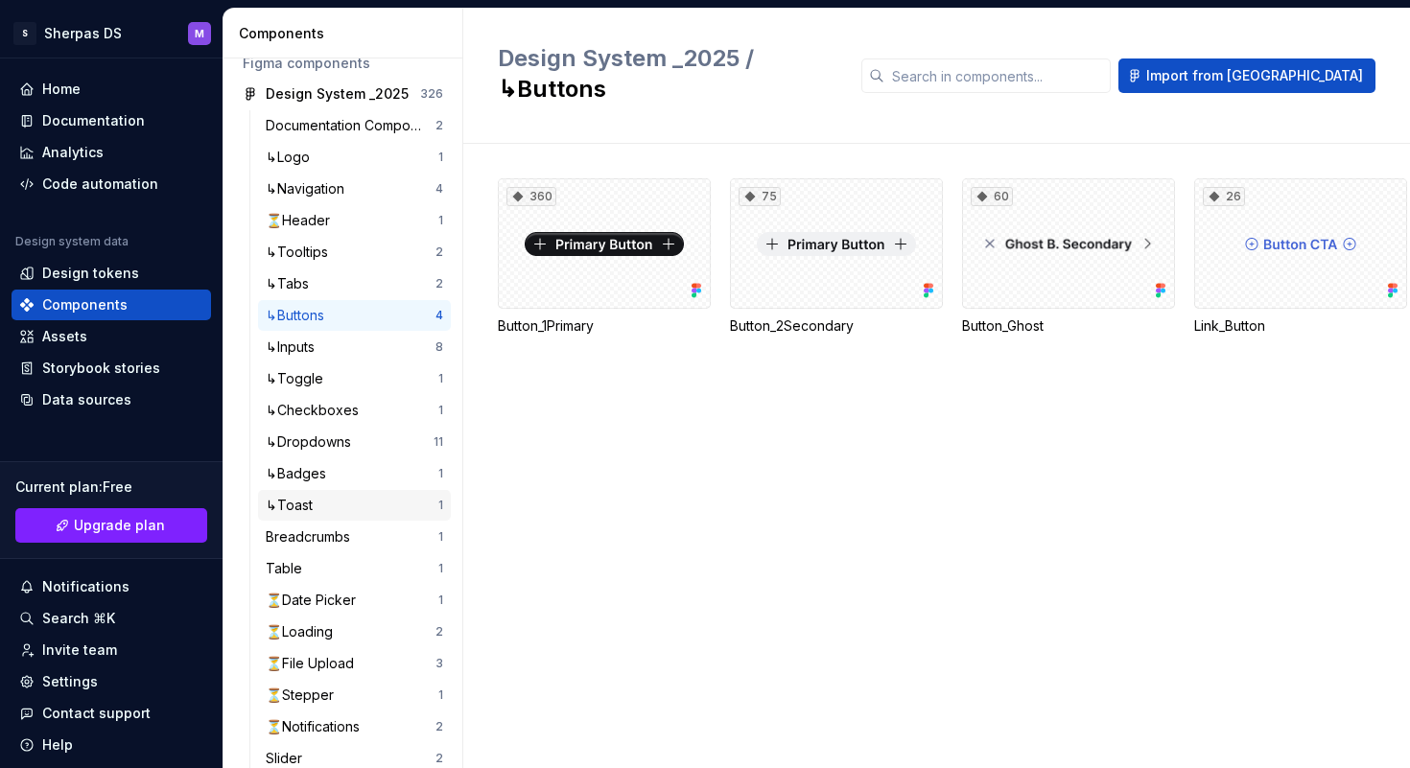
scroll to position [76, 0]
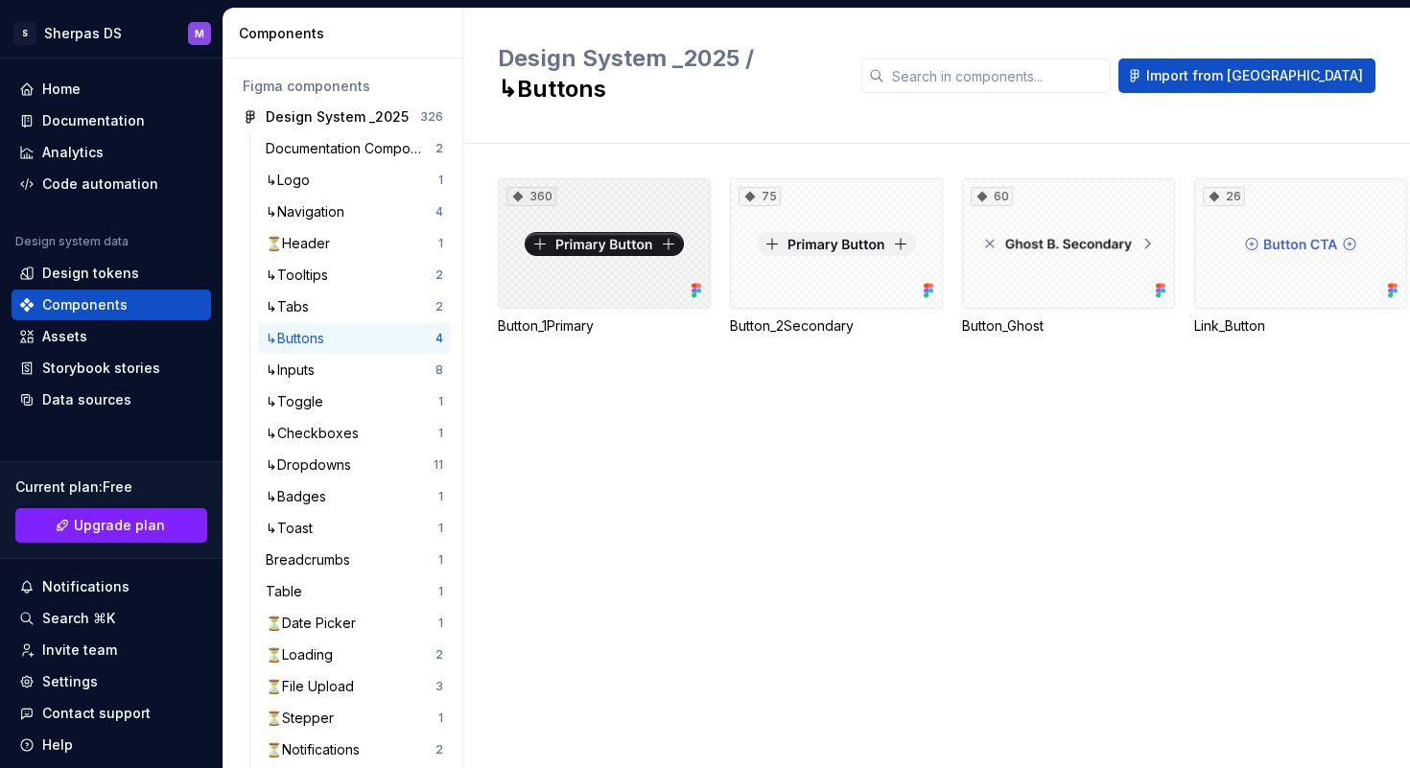
click at [599, 203] on div "360" at bounding box center [604, 243] width 213 height 130
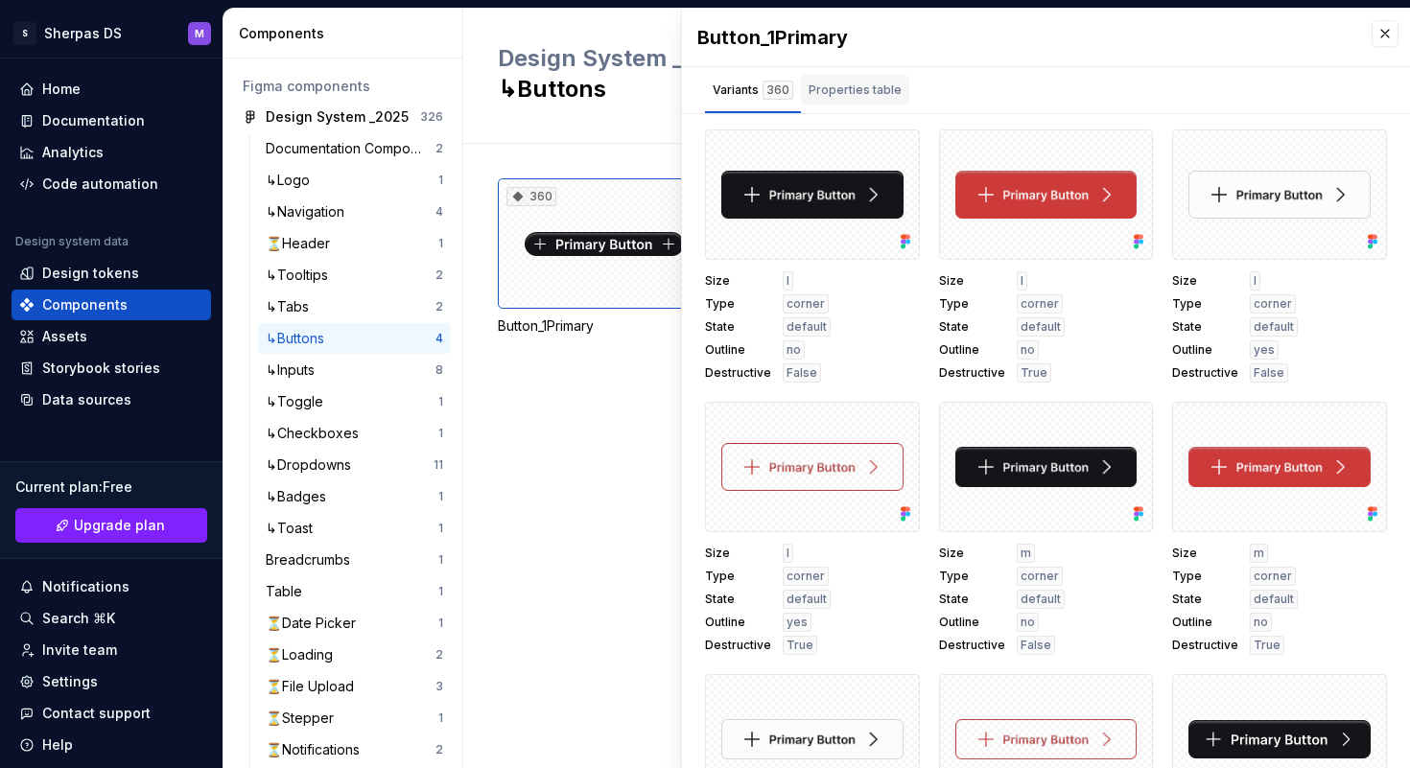
click at [858, 98] on div "Properties table" at bounding box center [854, 90] width 93 height 19
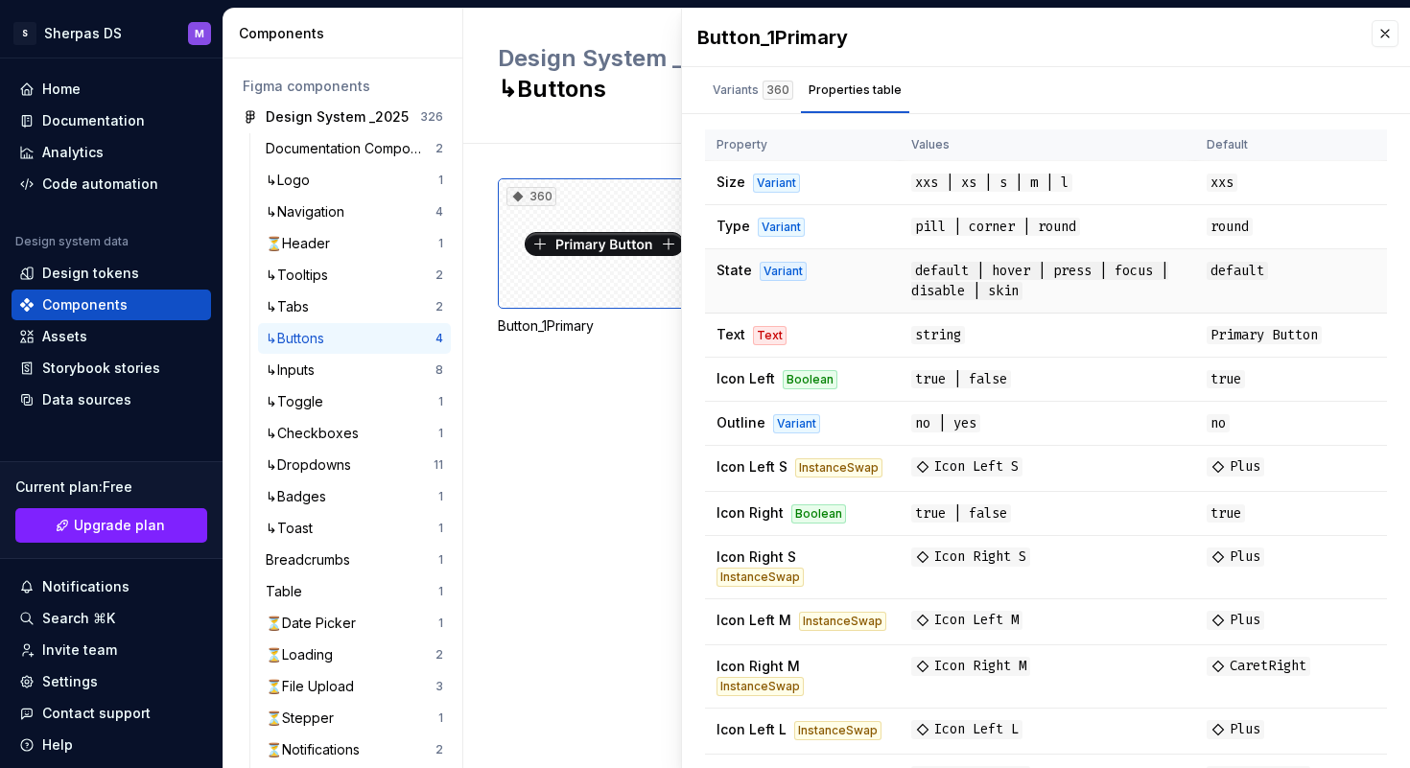
scroll to position [65, 0]
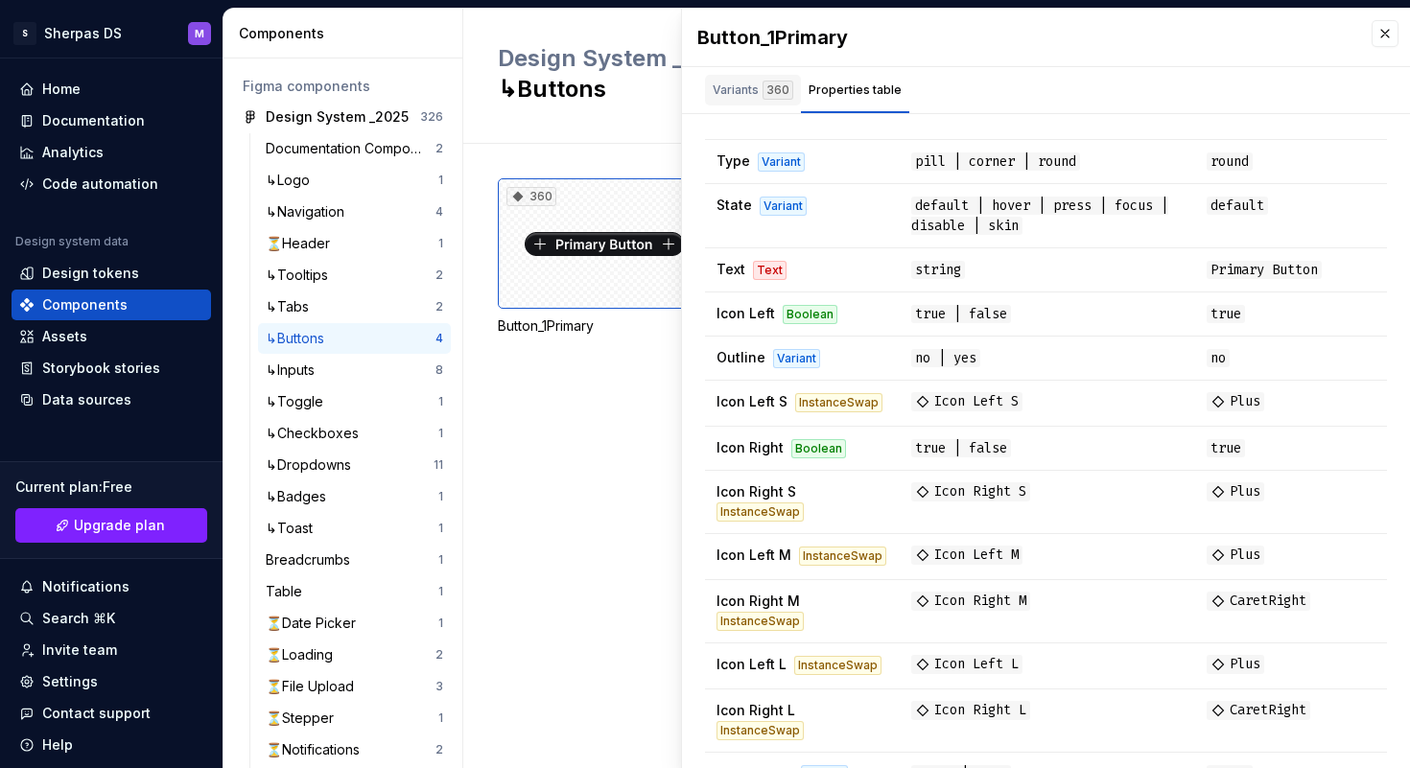
click at [765, 95] on div "360" at bounding box center [777, 90] width 31 height 19
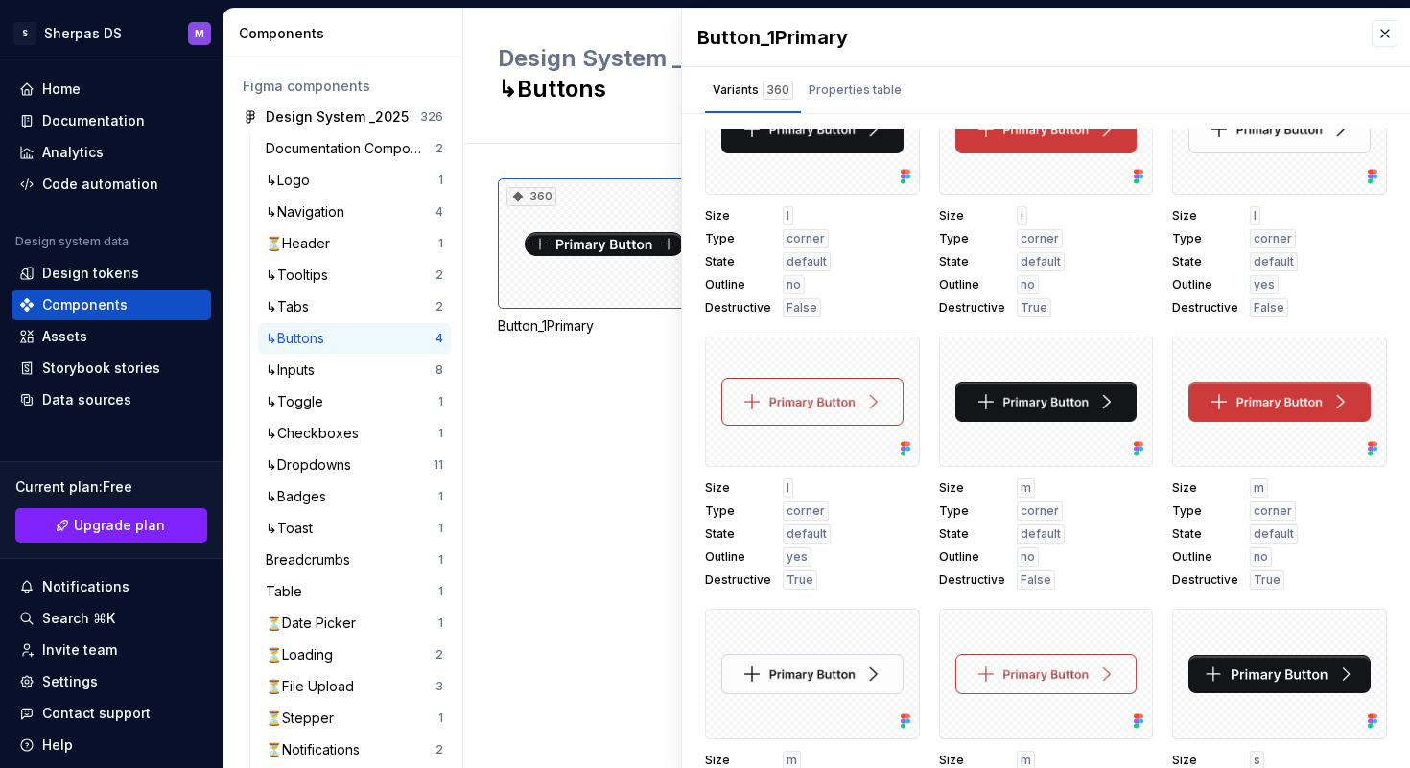
click at [499, 464] on div "360 Button_1Primary 75 Button_2Secondary 60 Button_Ghost 26 Link_Button" at bounding box center [954, 456] width 912 height 624
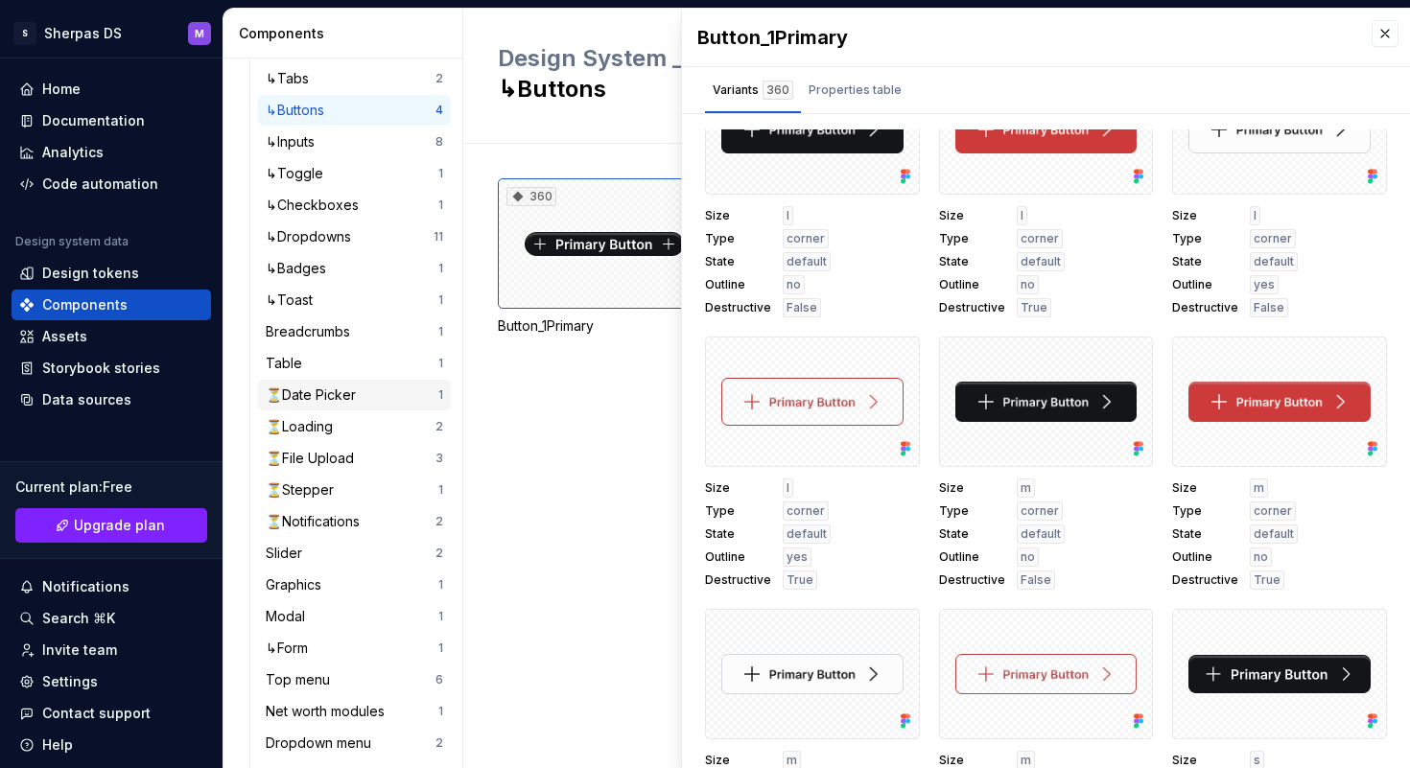
click at [372, 402] on div "⏳Date Picker" at bounding box center [352, 394] width 173 height 19
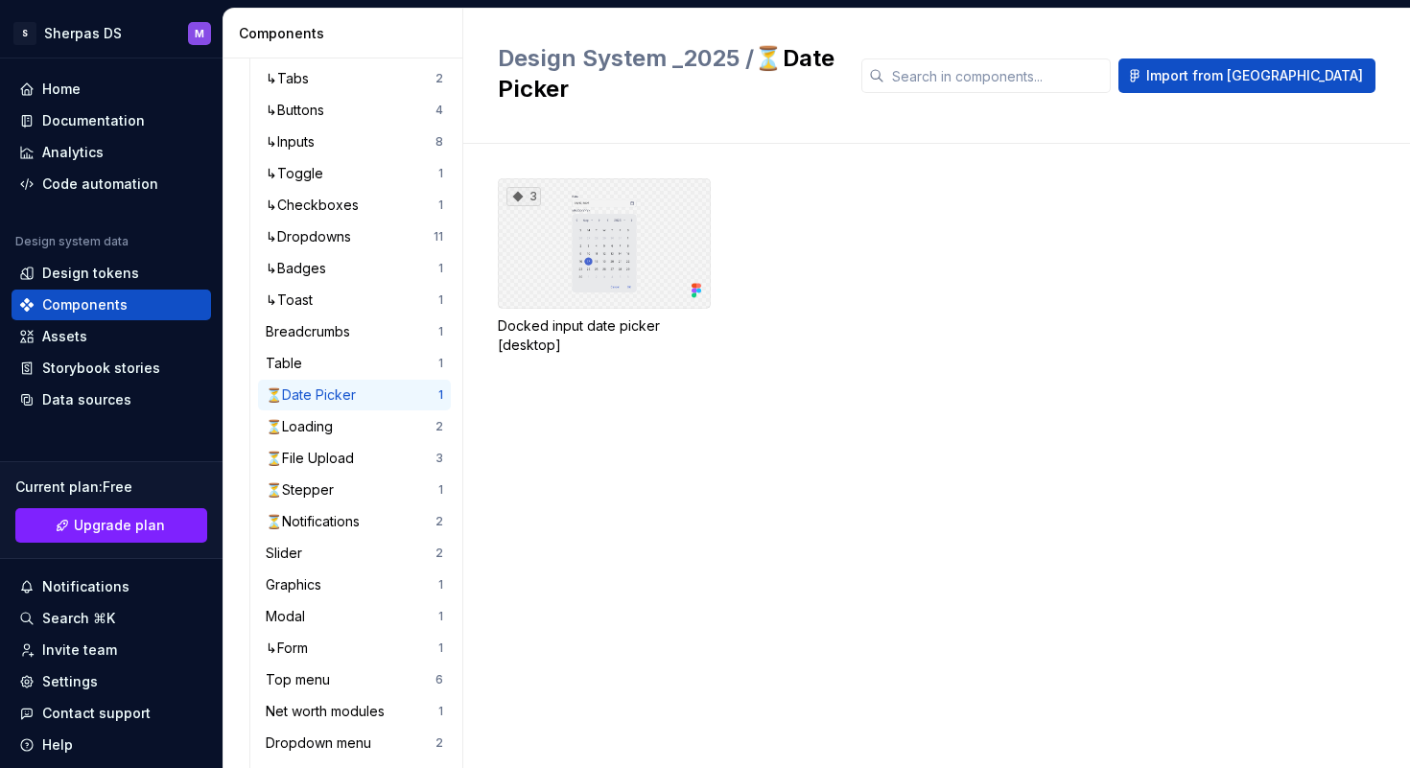
click at [615, 223] on div "3" at bounding box center [604, 243] width 213 height 130
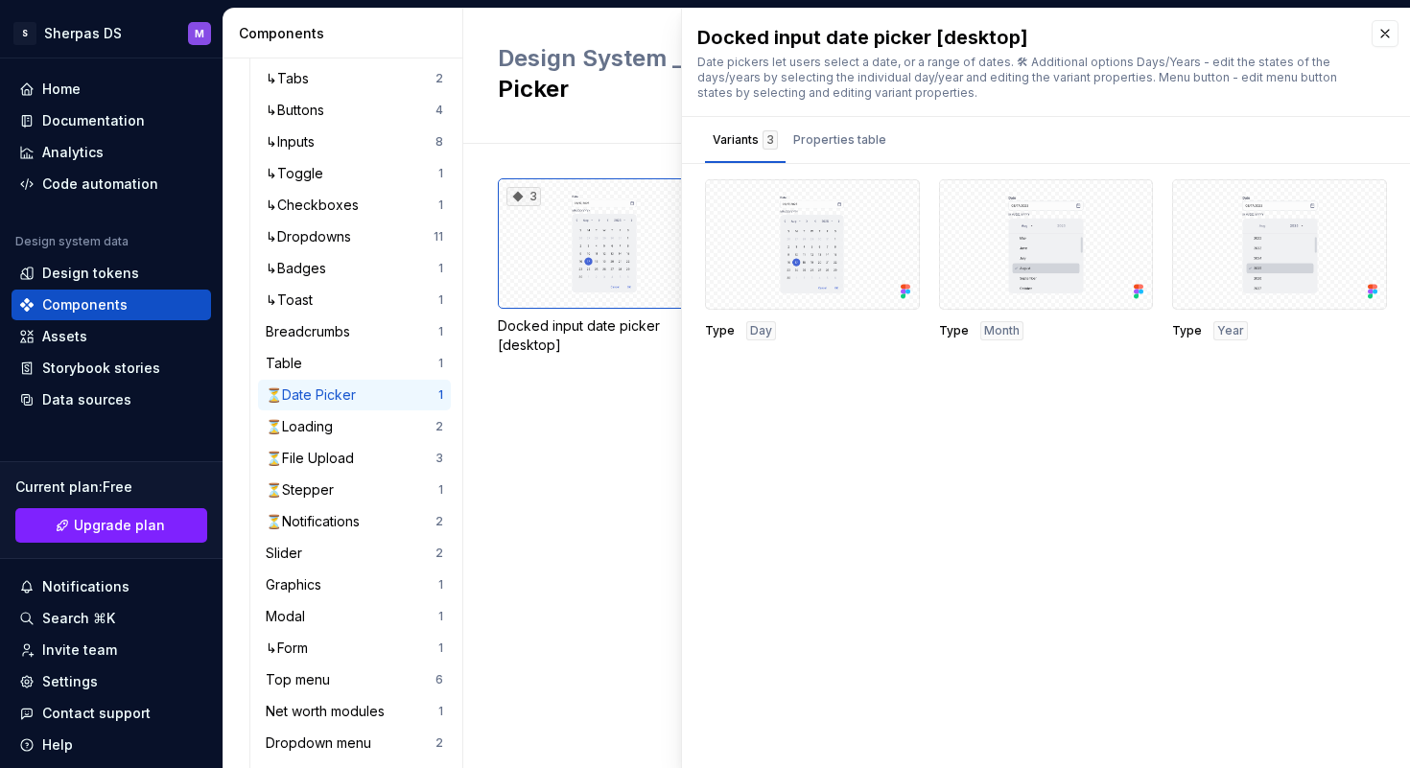
click at [589, 391] on div "3 Docked input date picker [desktop]" at bounding box center [954, 456] width 912 height 624
click at [1388, 37] on button "button" at bounding box center [1384, 33] width 27 height 27
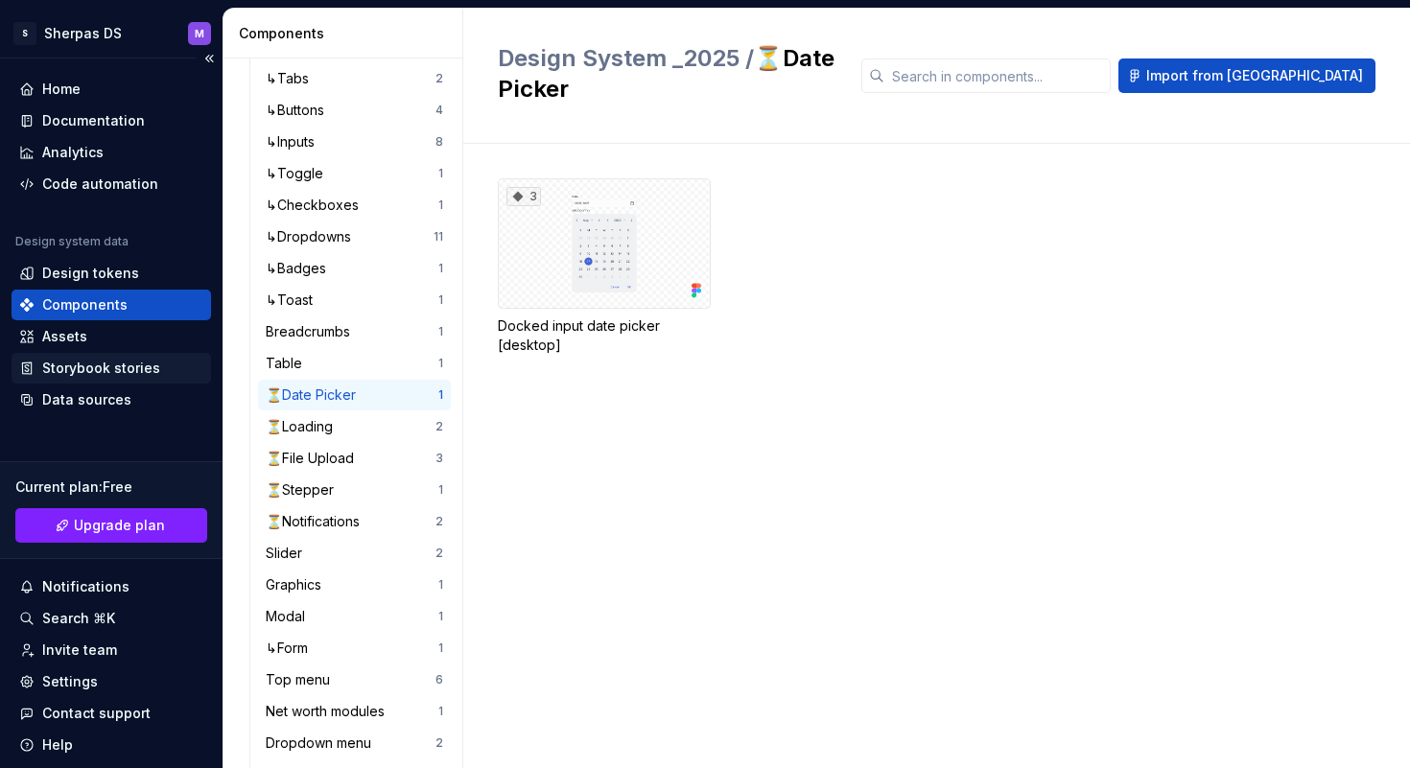
click at [130, 371] on div "Storybook stories" at bounding box center [101, 368] width 118 height 19
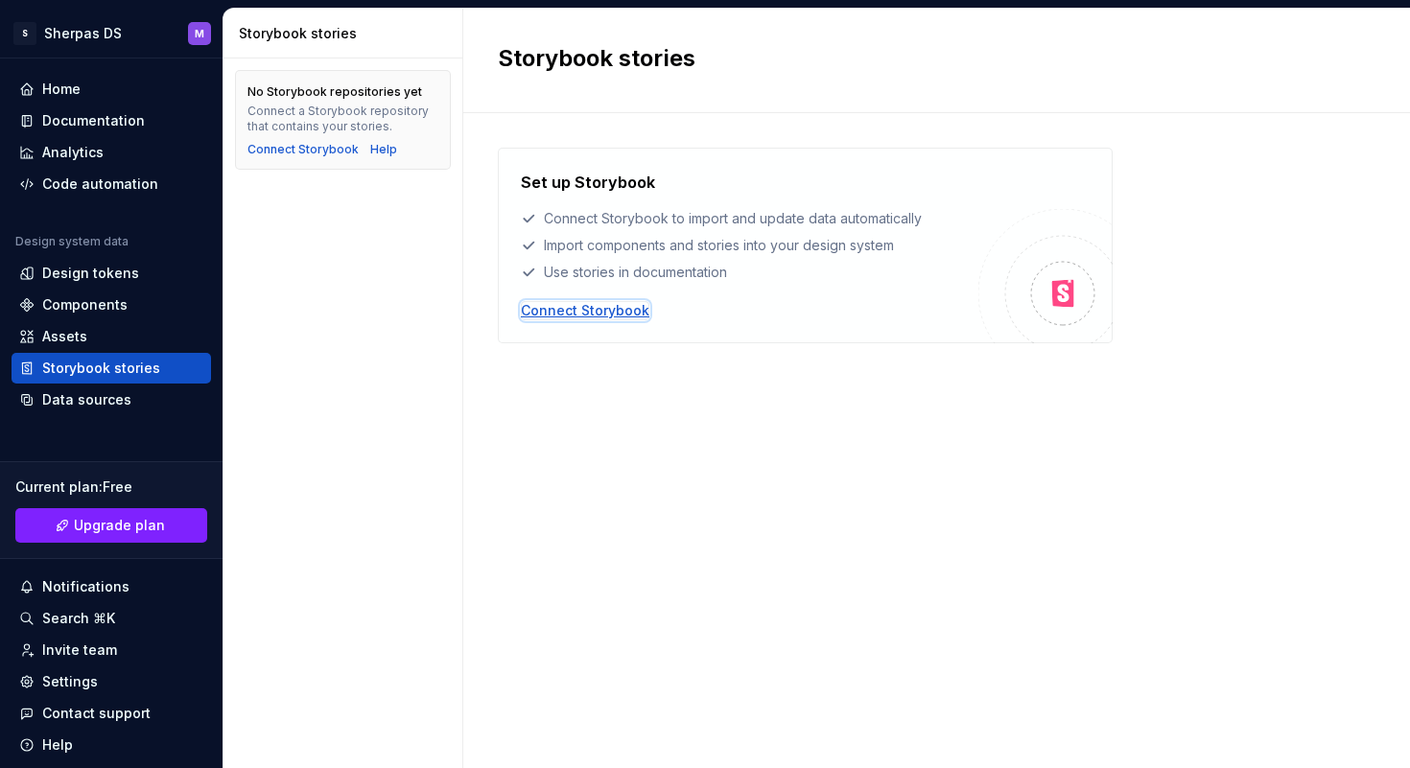
click at [605, 315] on div "Connect Storybook" at bounding box center [585, 310] width 128 height 19
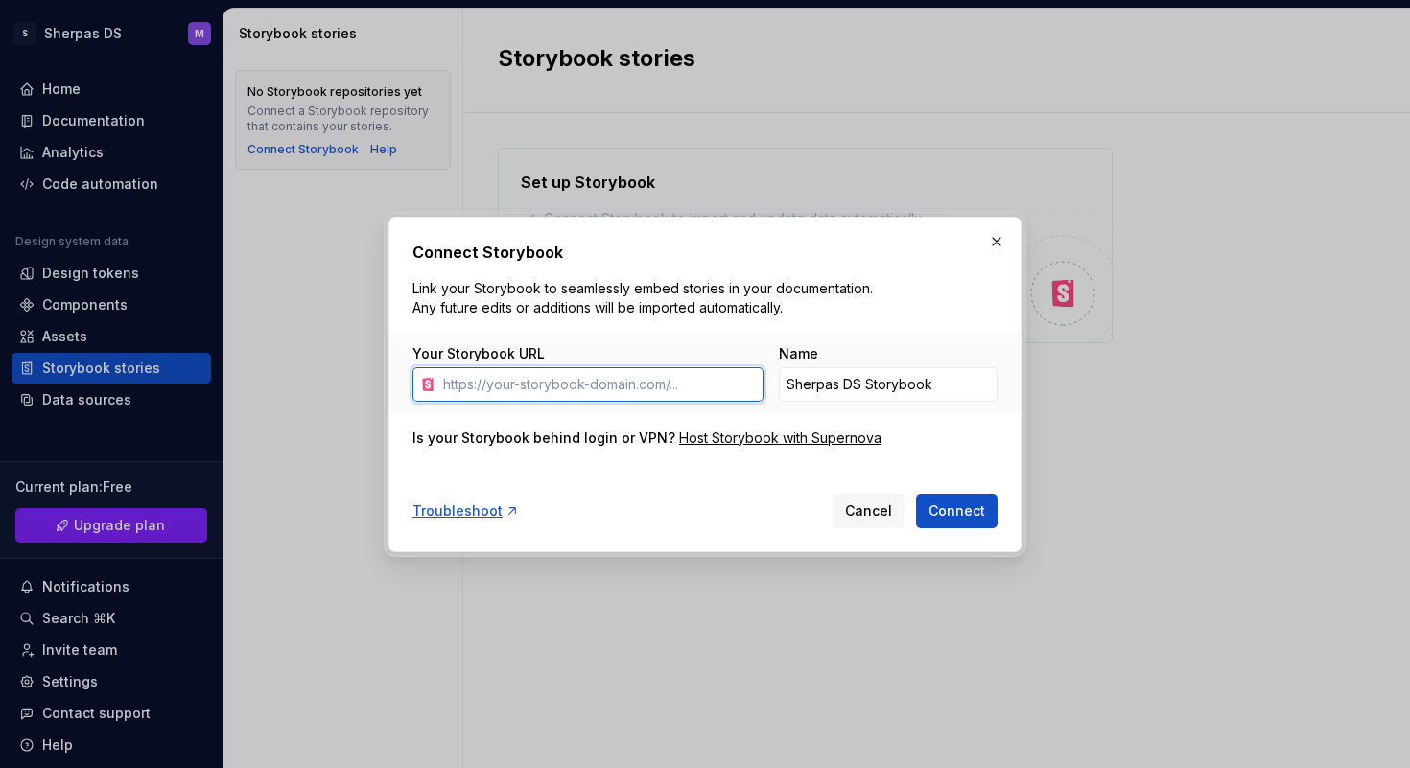
paste input "[URL][DOMAIN_NAME]"
type input "[URL][DOMAIN_NAME]"
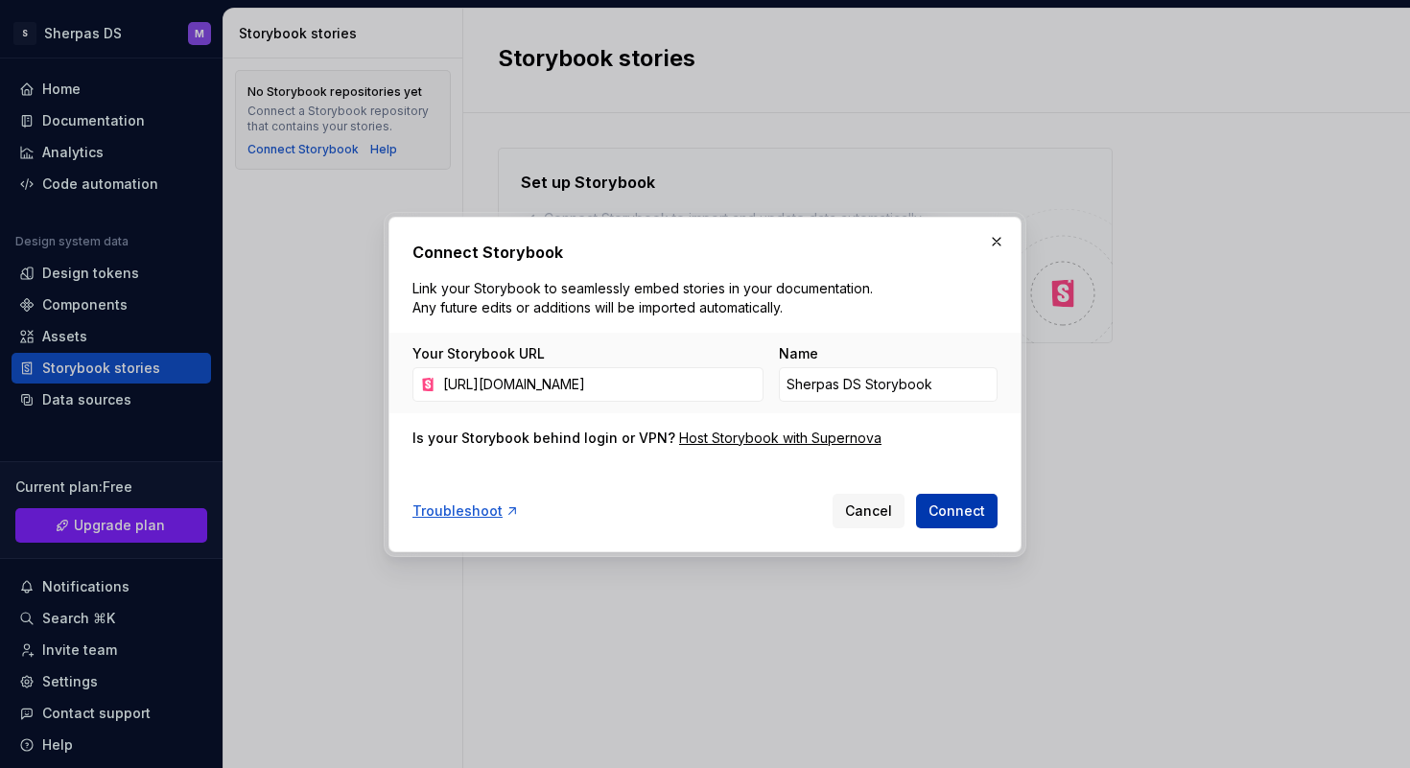
click at [948, 505] on span "Connect" at bounding box center [956, 510] width 57 height 19
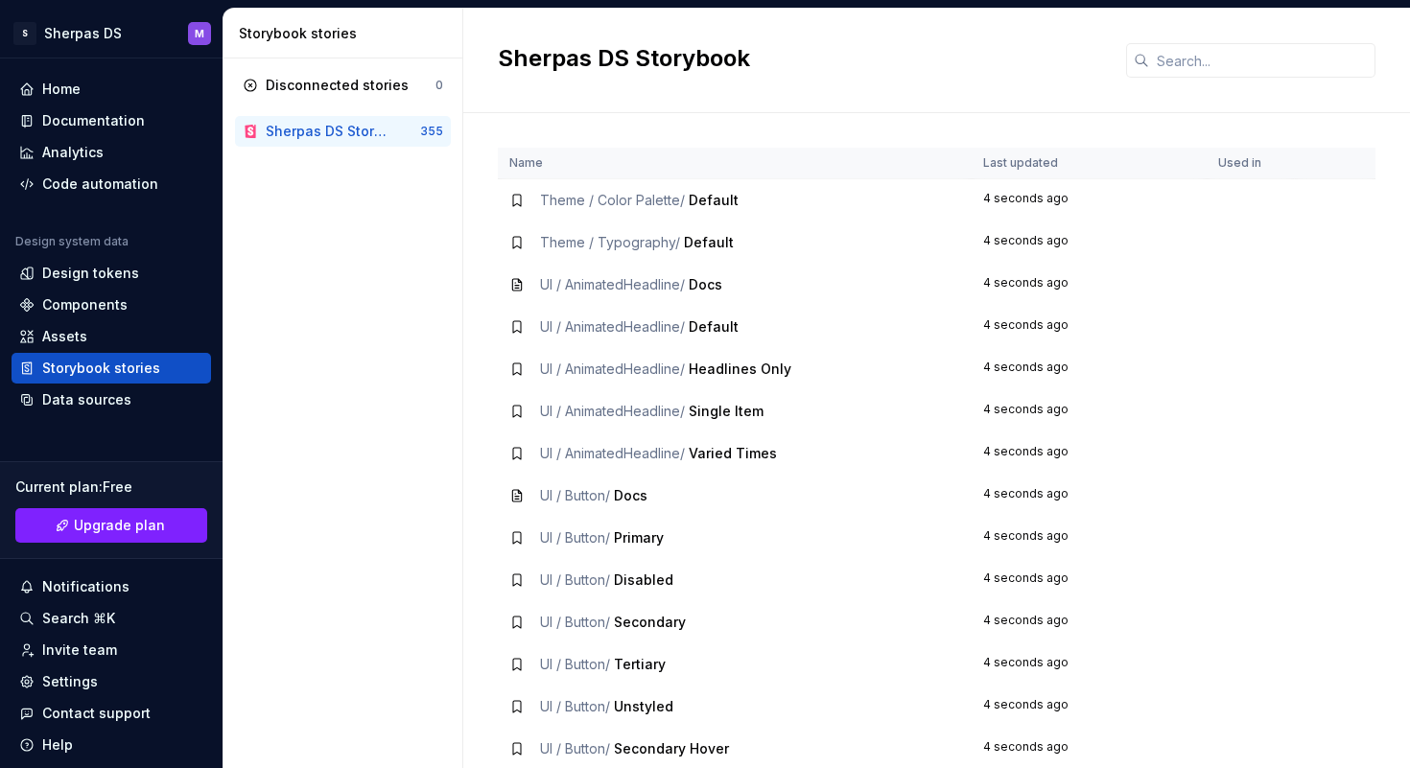
click at [727, 207] on span "Default" at bounding box center [713, 200] width 50 height 16
click at [116, 327] on div "Assets" at bounding box center [111, 336] width 184 height 19
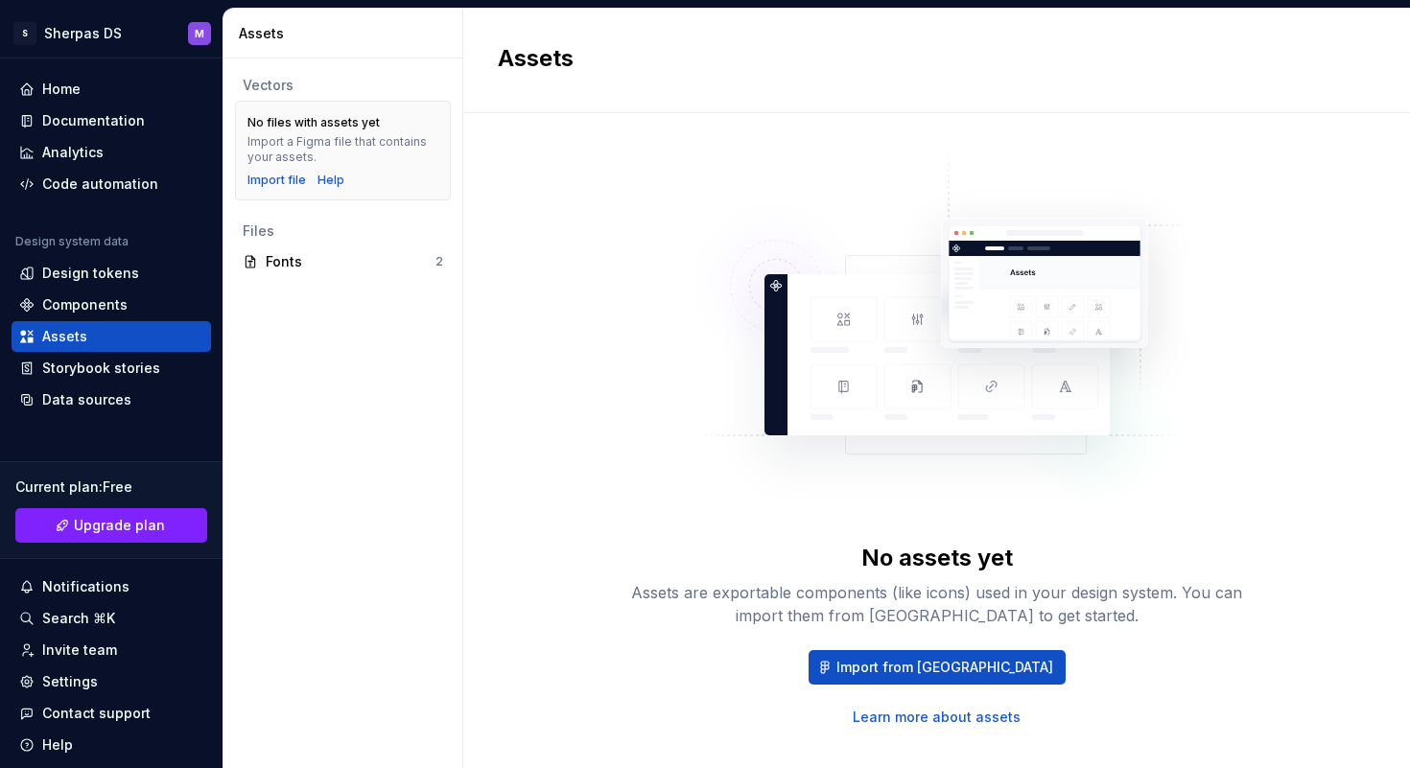
scroll to position [32, 0]
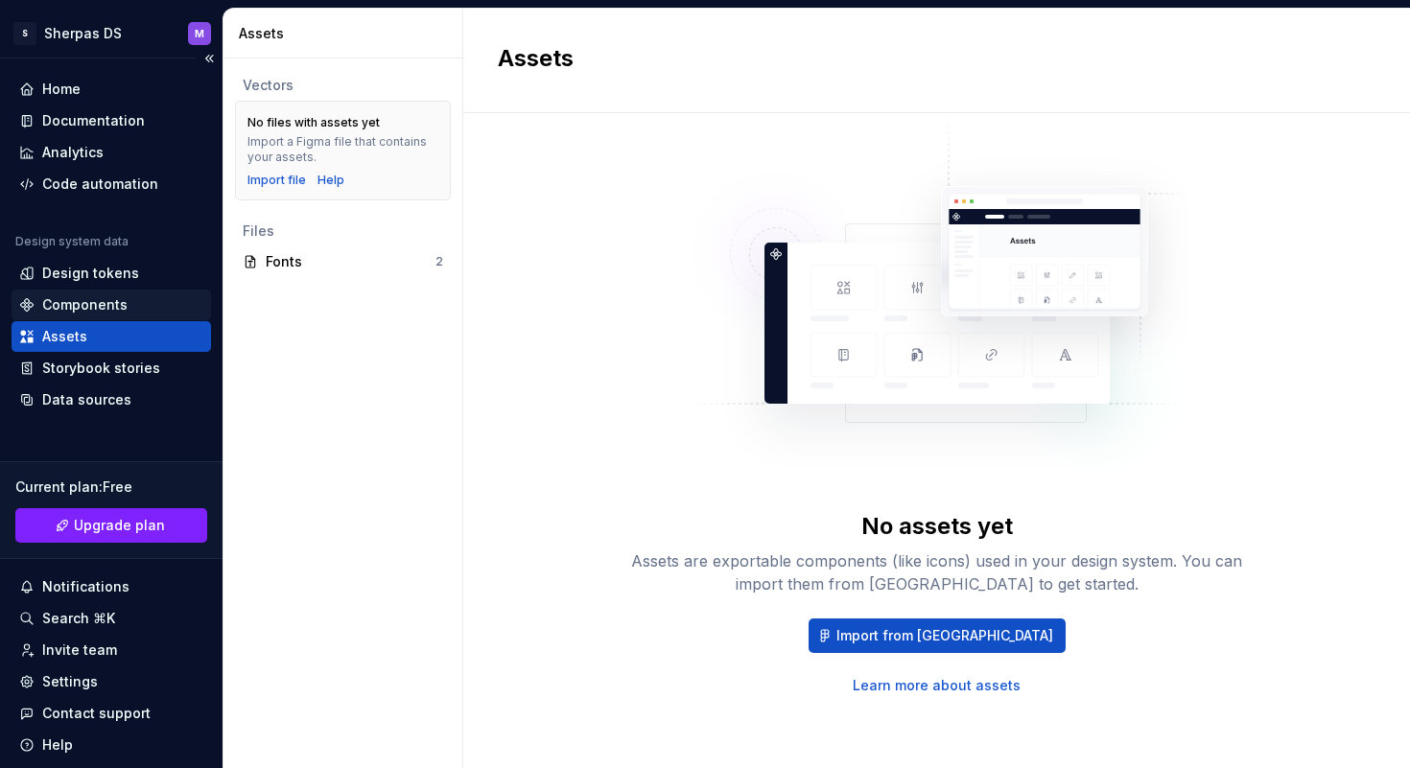
click at [114, 298] on div "Components" at bounding box center [84, 304] width 85 height 19
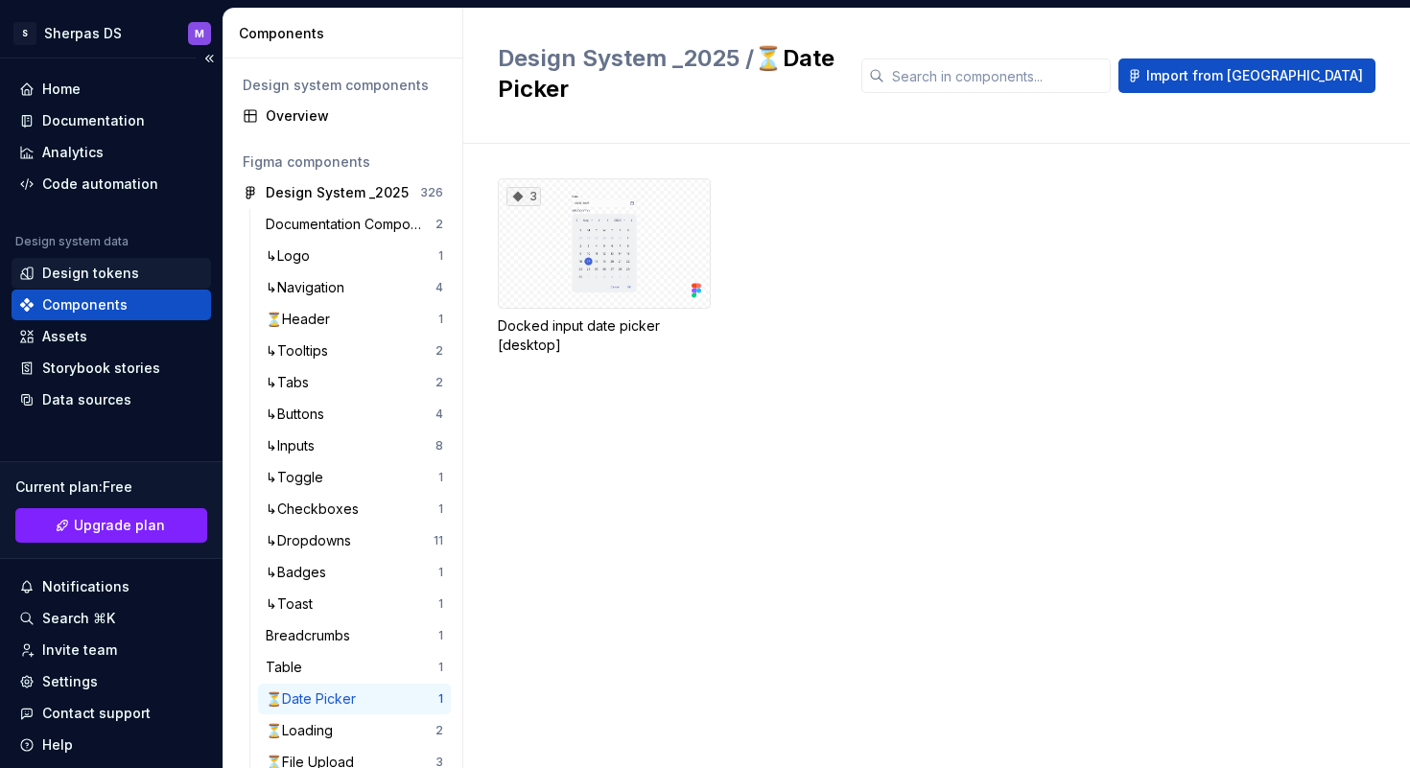
click at [106, 276] on div "Design tokens" at bounding box center [90, 273] width 97 height 19
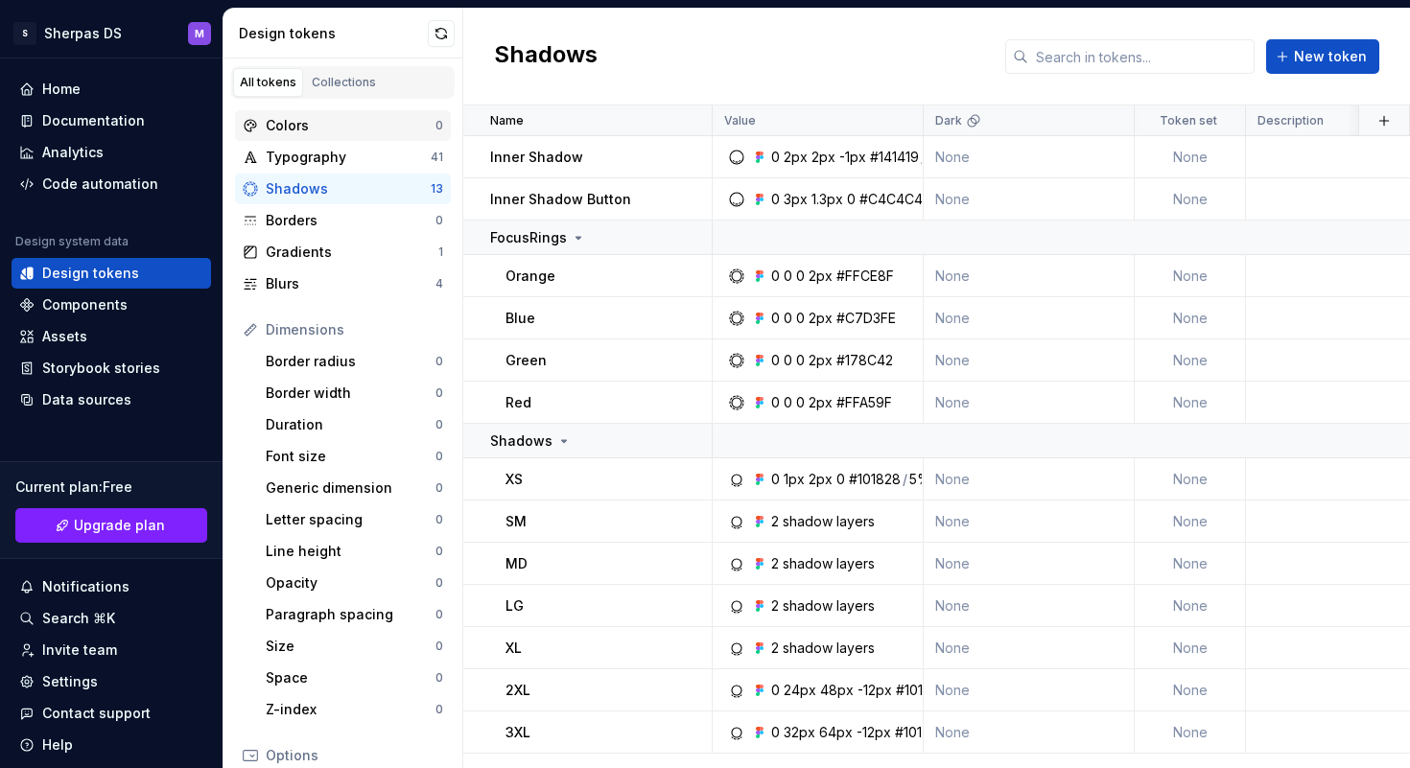
click at [341, 133] on div "Colors" at bounding box center [351, 125] width 170 height 19
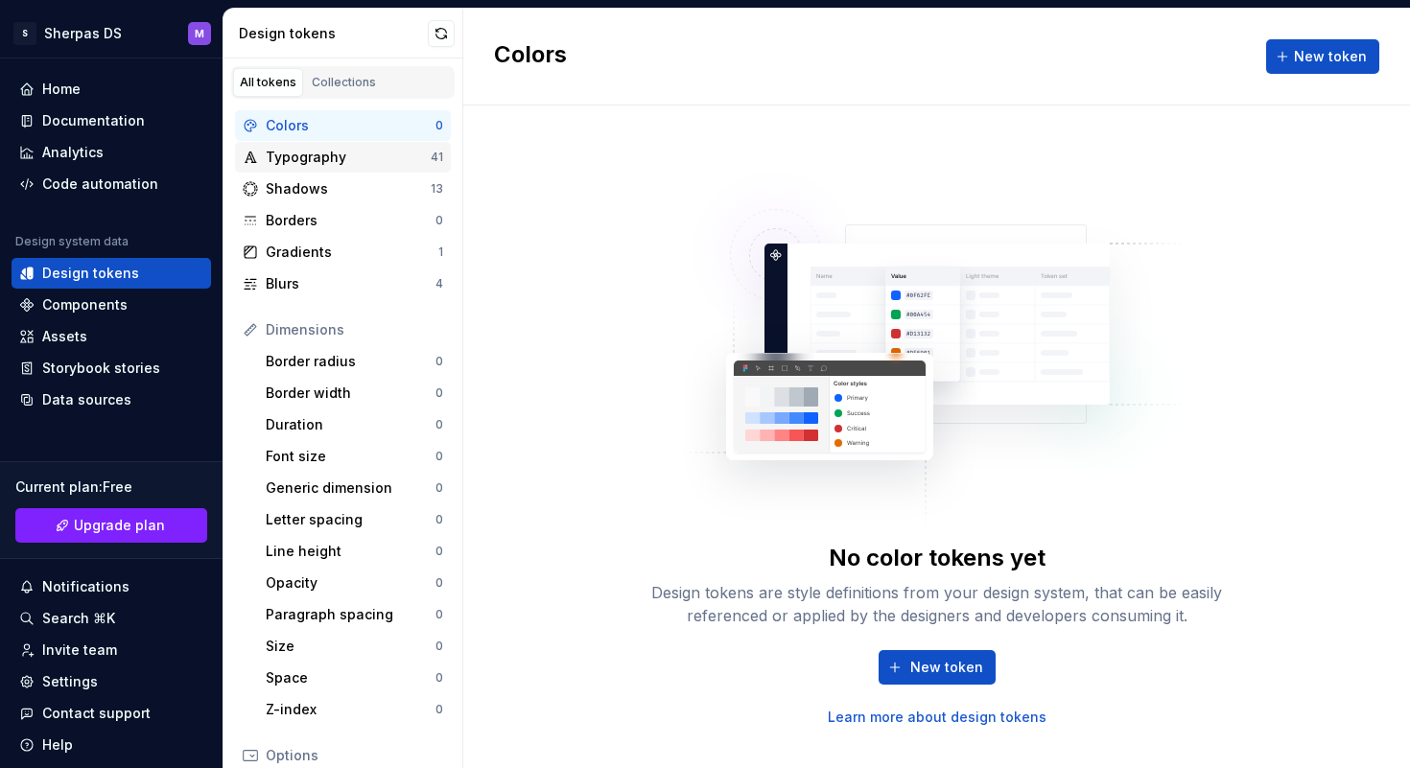
click at [374, 157] on div "Typography" at bounding box center [348, 157] width 165 height 19
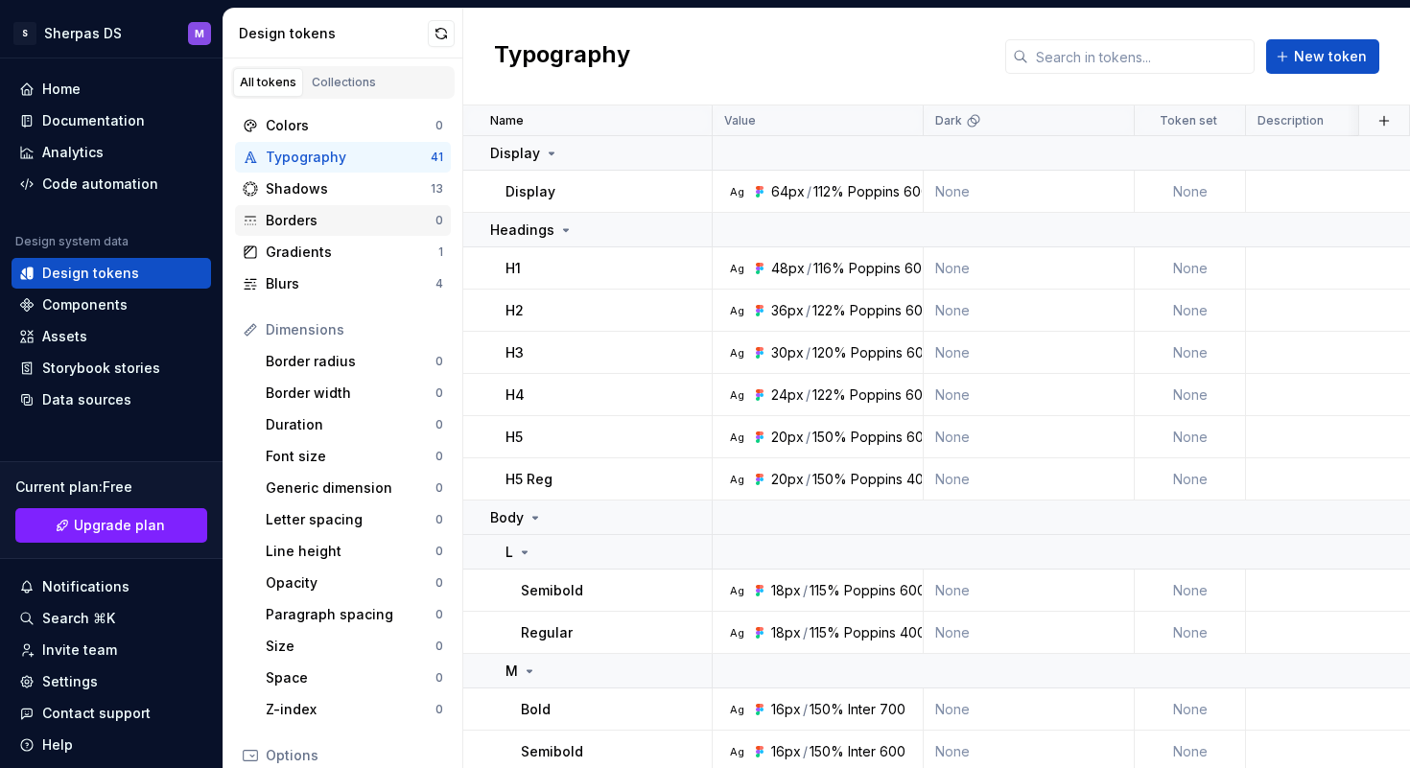
click at [352, 217] on div "Borders" at bounding box center [351, 220] width 170 height 19
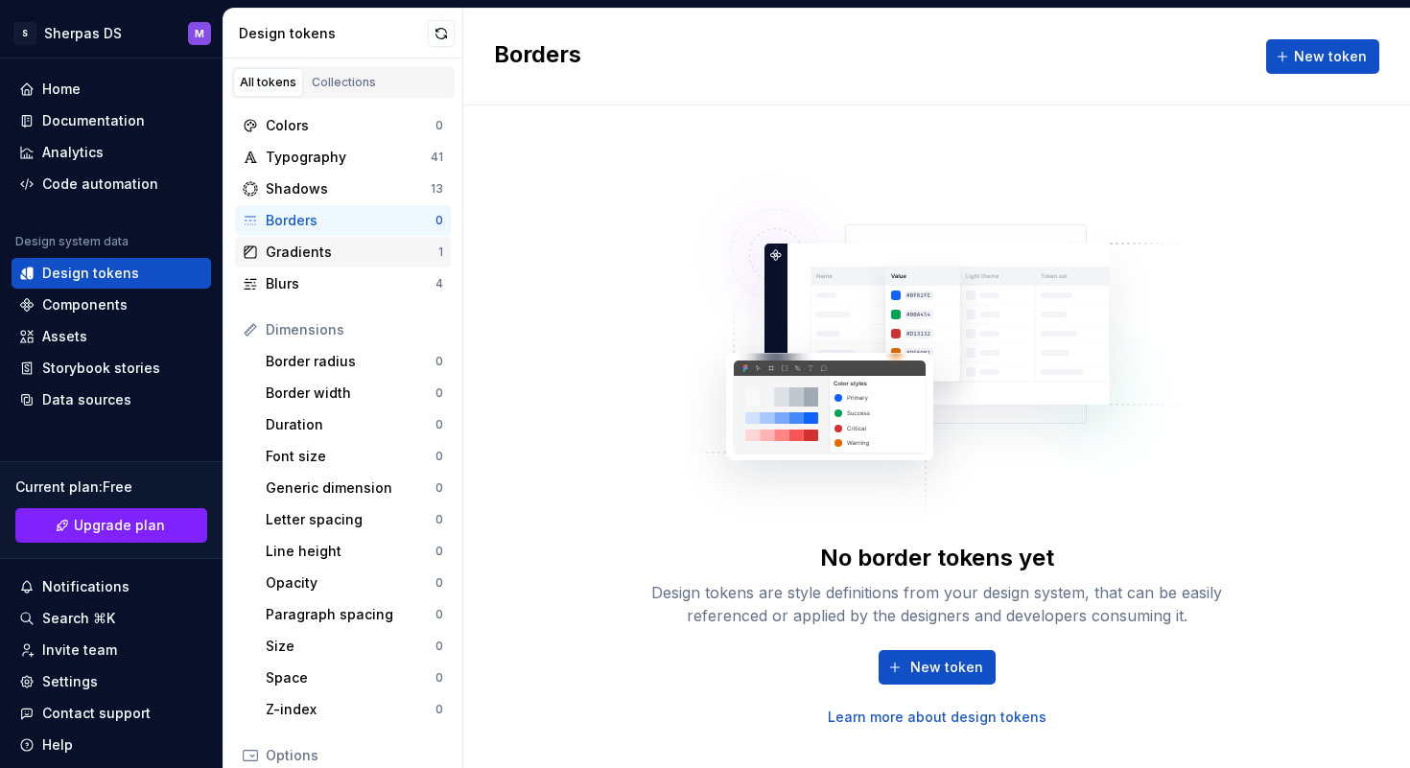
click at [344, 259] on div "Gradients" at bounding box center [352, 252] width 173 height 19
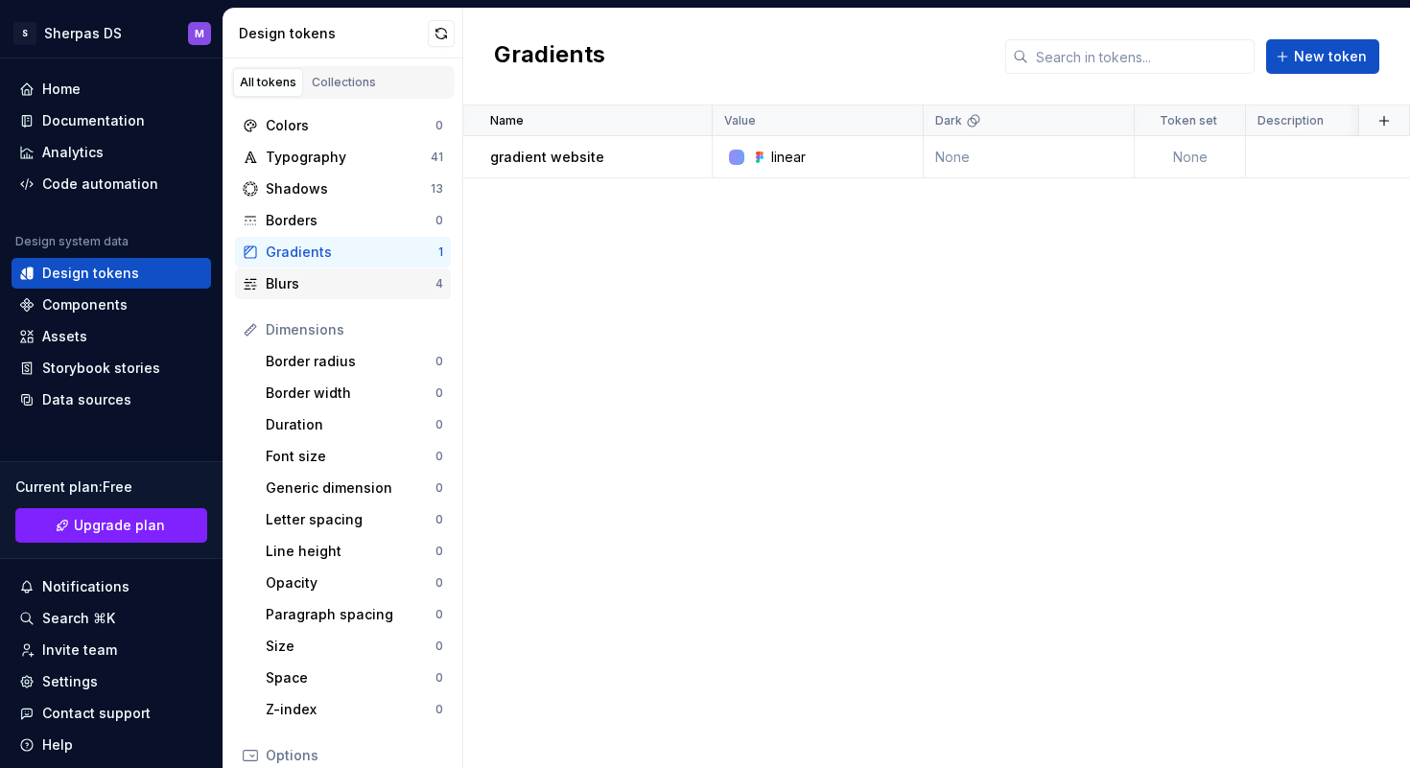
click at [344, 282] on div "Blurs" at bounding box center [351, 283] width 170 height 19
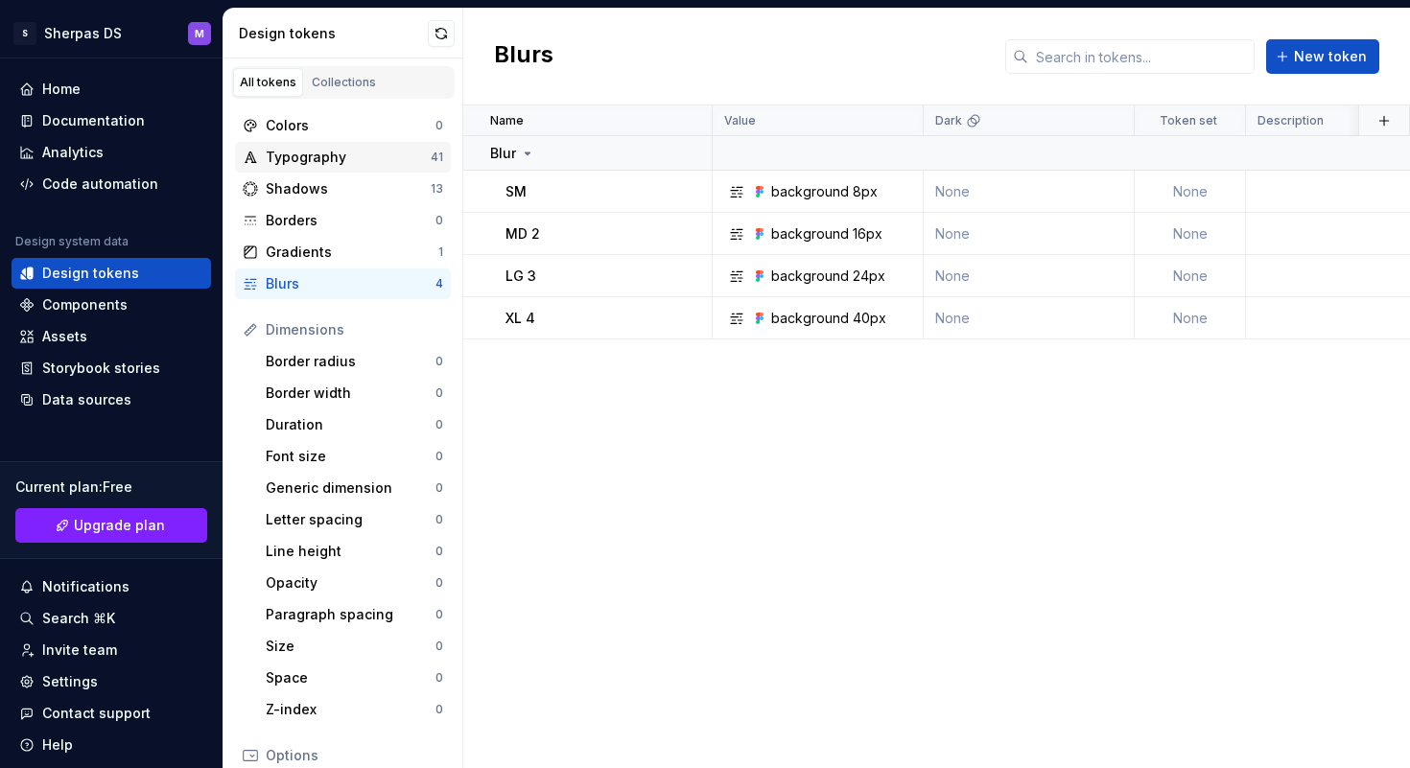
click at [362, 160] on div "Typography" at bounding box center [348, 157] width 165 height 19
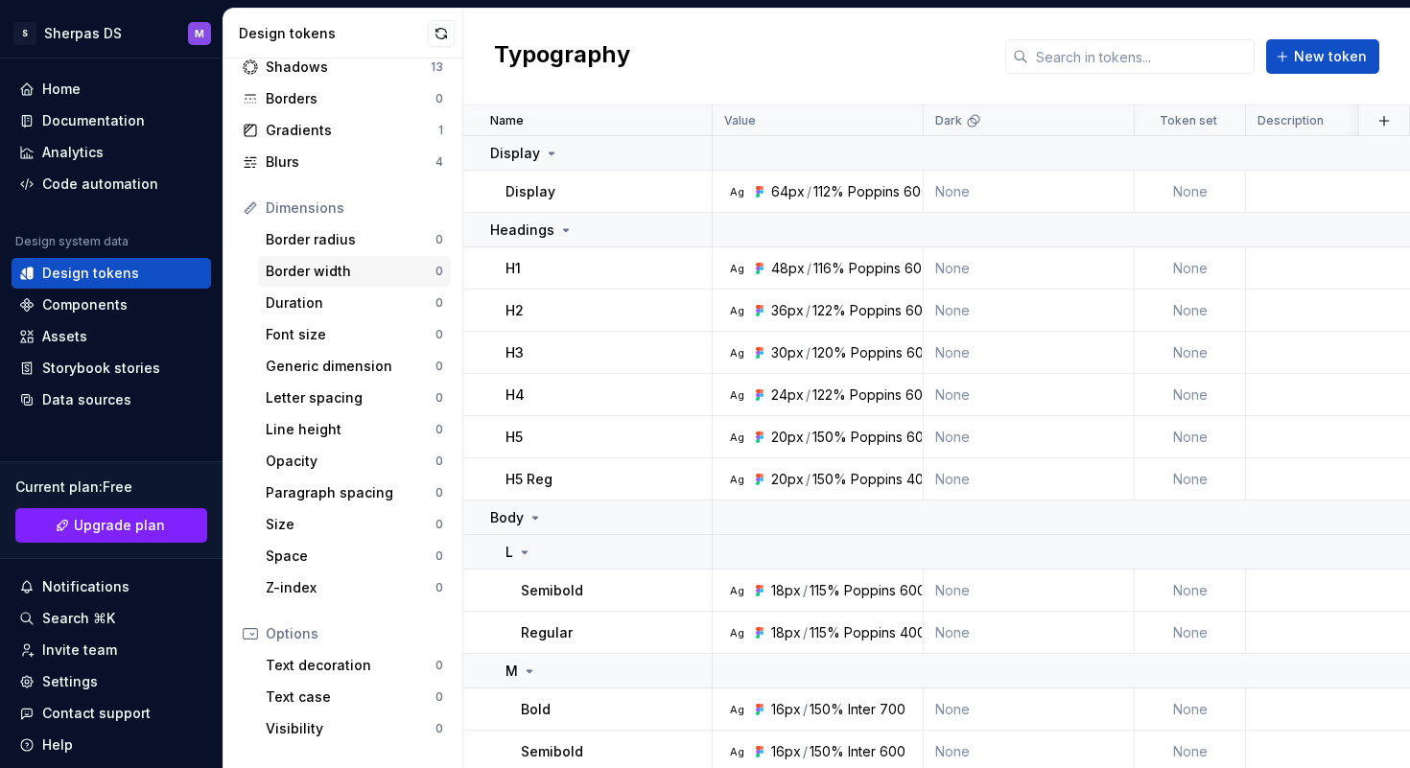
scroll to position [105, 0]
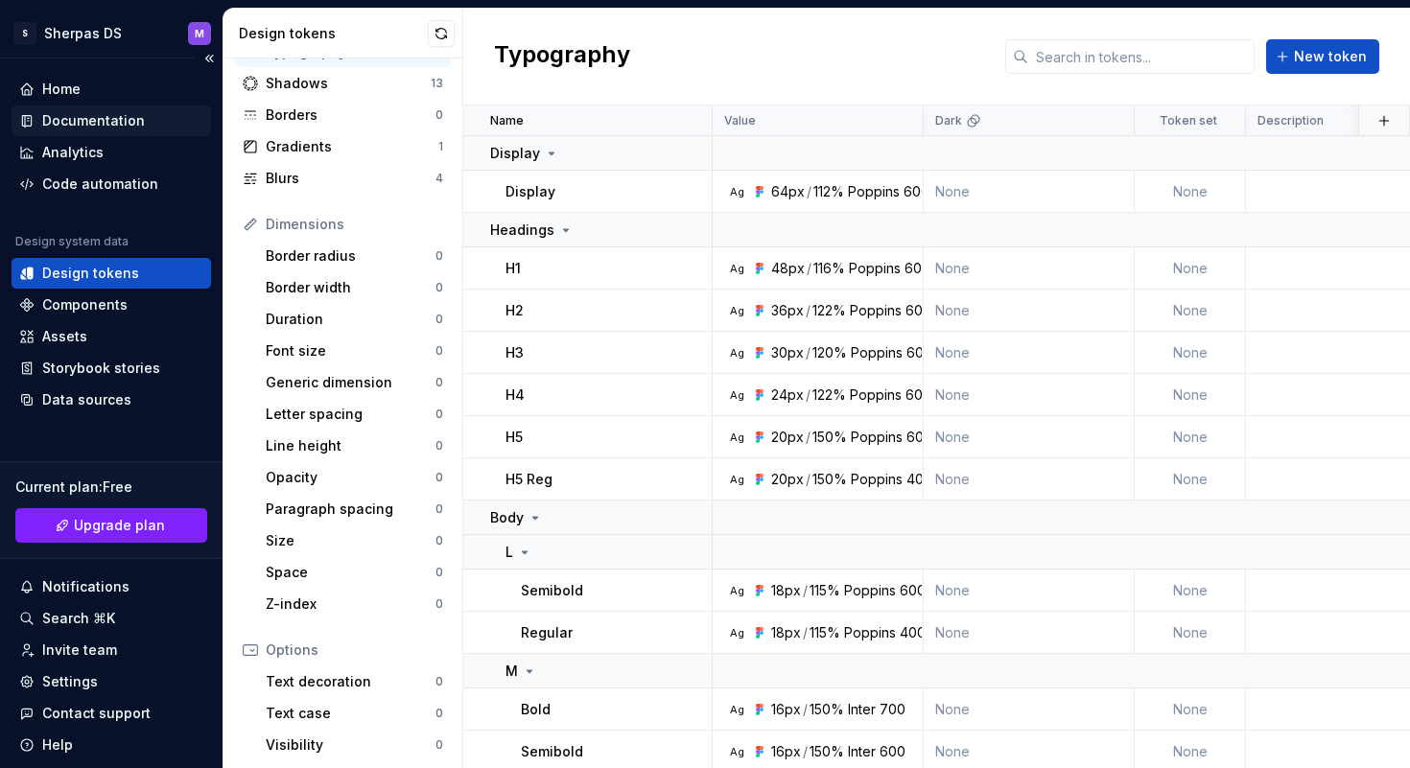
click at [114, 129] on div "Documentation" at bounding box center [93, 120] width 103 height 19
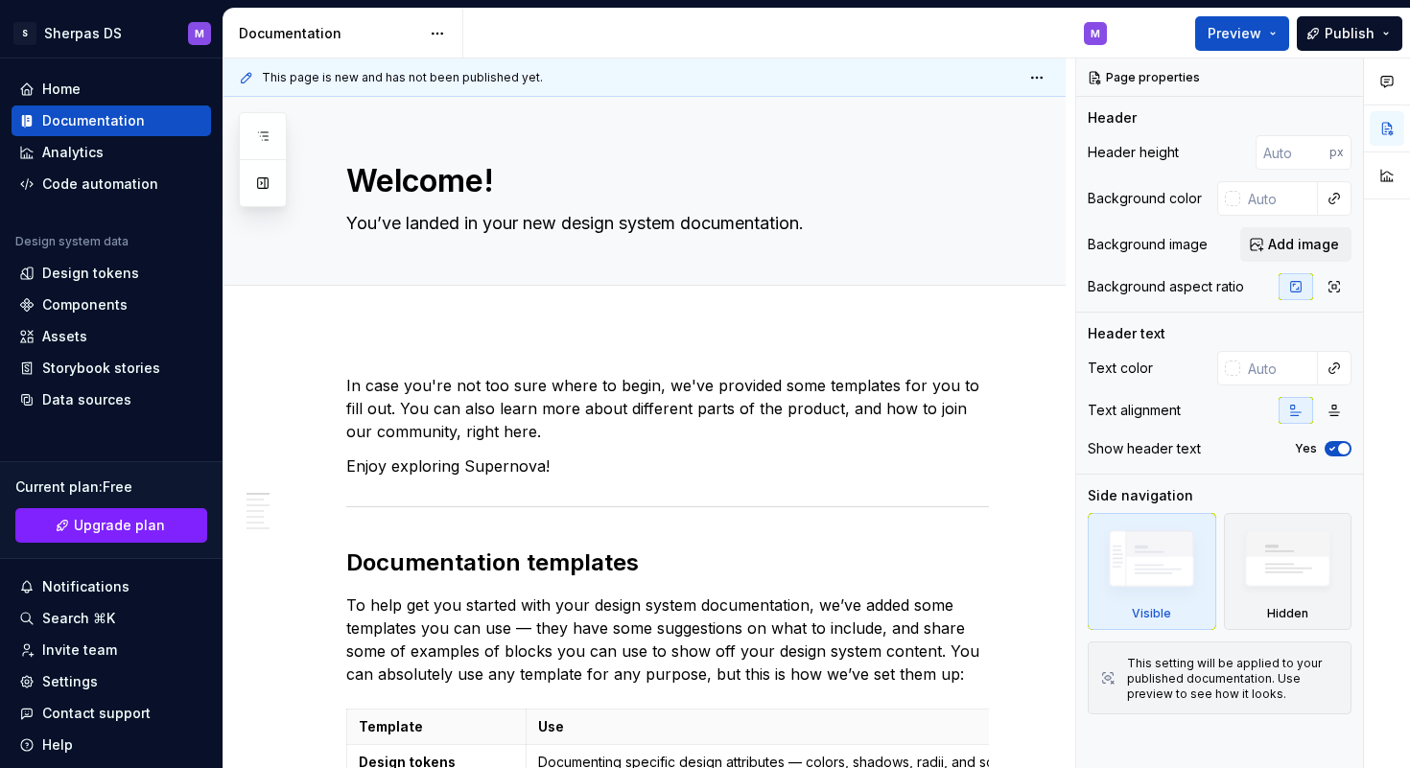
type textarea "*"
